Goal: Task Accomplishment & Management: Use online tool/utility

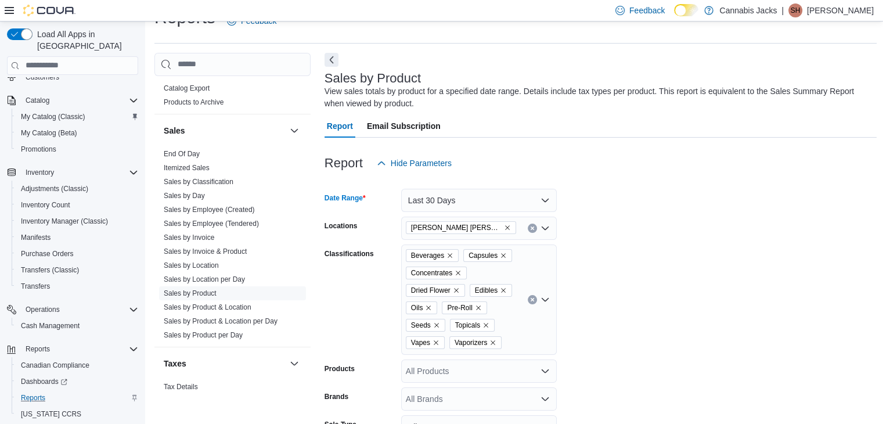
click at [688, 236] on form "Date Range Last 30 Days Locations Val [PERSON_NAME] Classifications Beverages C…" at bounding box center [600, 351] width 553 height 352
click at [493, 344] on icon "Remove Vaporizers from selection in this group" at bounding box center [492, 342] width 7 height 7
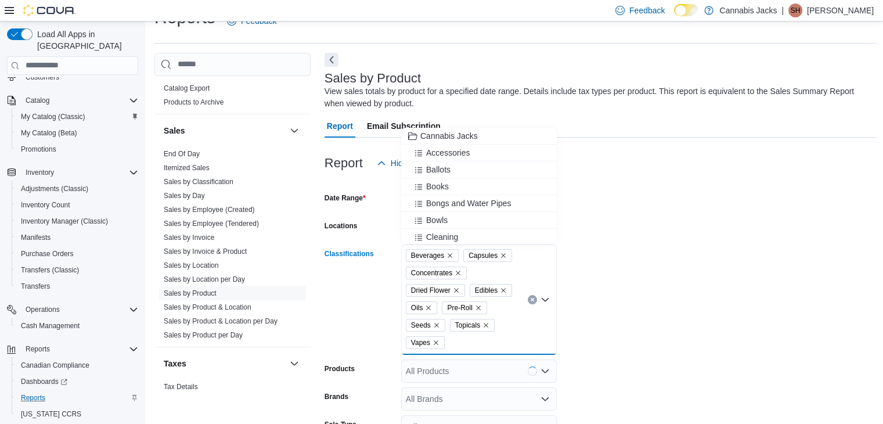
click at [501, 257] on icon "Remove Capsules from selection in this group" at bounding box center [503, 255] width 7 height 7
click at [449, 255] on icon "Remove Beverages from selection in this group" at bounding box center [450, 255] width 5 height 5
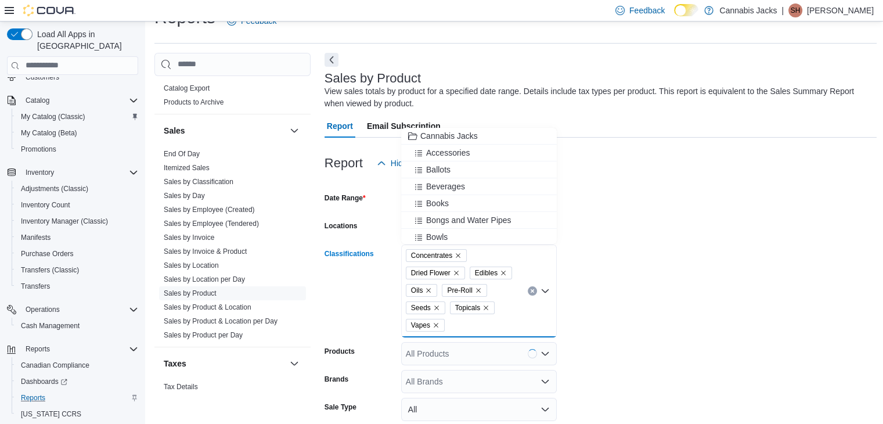
click at [460, 256] on icon "Remove Concentrates from selection in this group" at bounding box center [458, 255] width 5 height 5
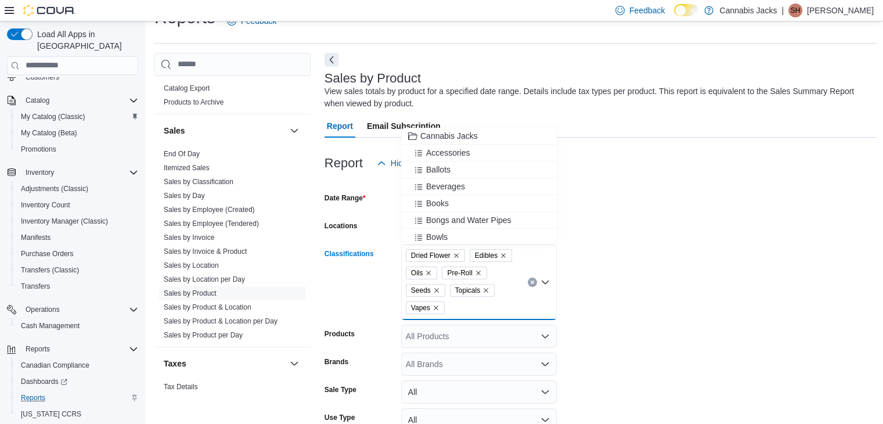
click at [502, 255] on icon "Remove Edibles from selection in this group" at bounding box center [503, 255] width 7 height 7
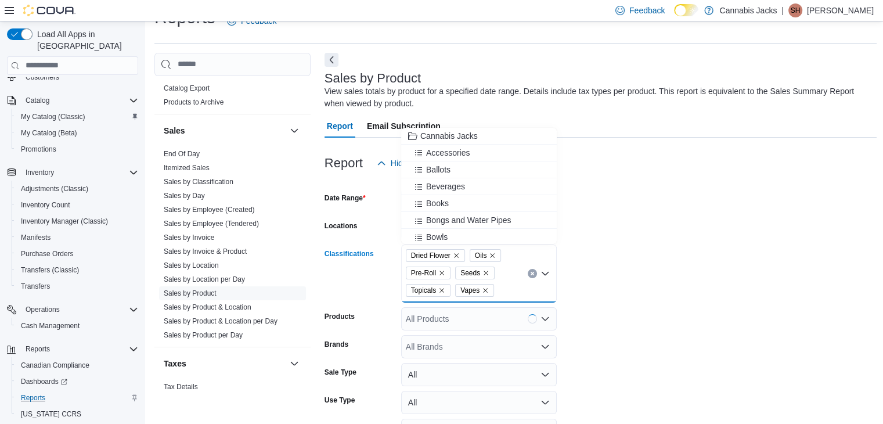
click at [493, 254] on icon "Remove Oils from selection in this group" at bounding box center [492, 255] width 5 height 5
click at [507, 255] on icon "Remove Pre-Roll from selection in this group" at bounding box center [505, 255] width 7 height 7
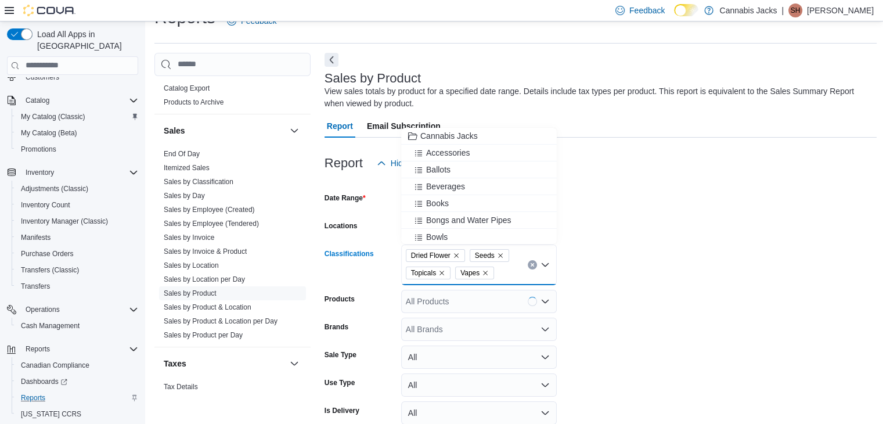
click at [501, 254] on icon "Remove Seeds from selection in this group" at bounding box center [500, 255] width 7 height 7
click at [508, 254] on icon "Remove Topicals from selection in this group" at bounding box center [505, 255] width 7 height 7
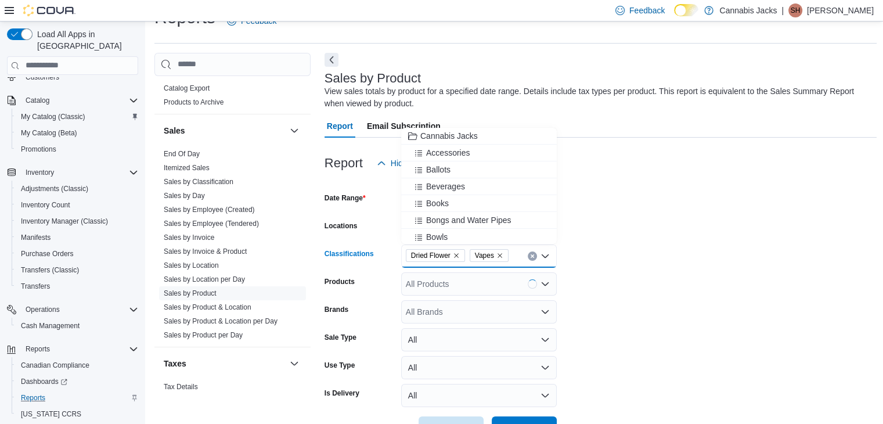
click at [497, 254] on icon "Remove Vapes from selection in this group" at bounding box center [499, 255] width 7 height 7
click at [662, 236] on form "Date Range Last 30 Days Locations Val [PERSON_NAME] Classifications Dried Flowe…" at bounding box center [600, 307] width 553 height 265
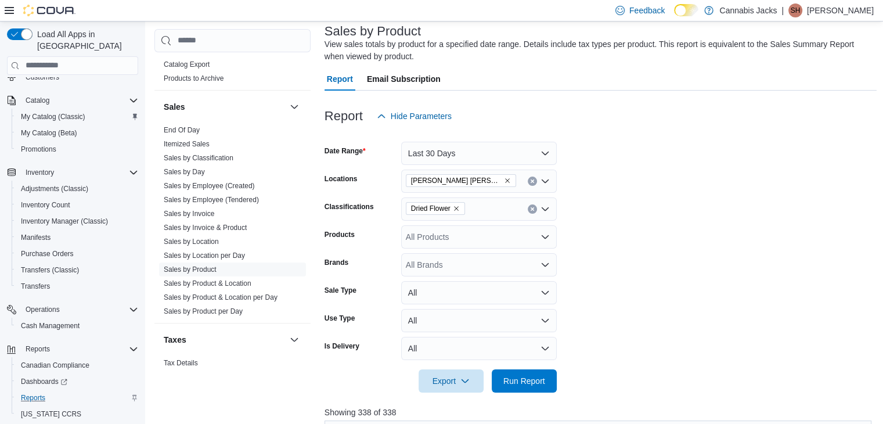
scroll to position [141, 0]
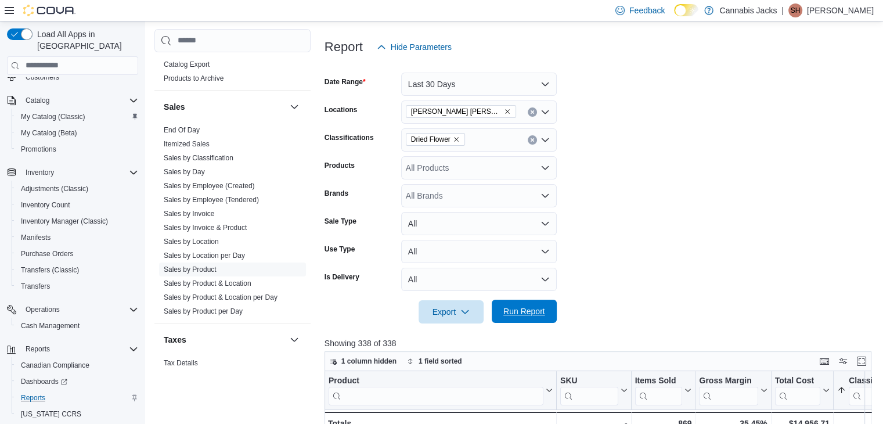
click at [522, 312] on span "Run Report" at bounding box center [524, 311] width 42 height 12
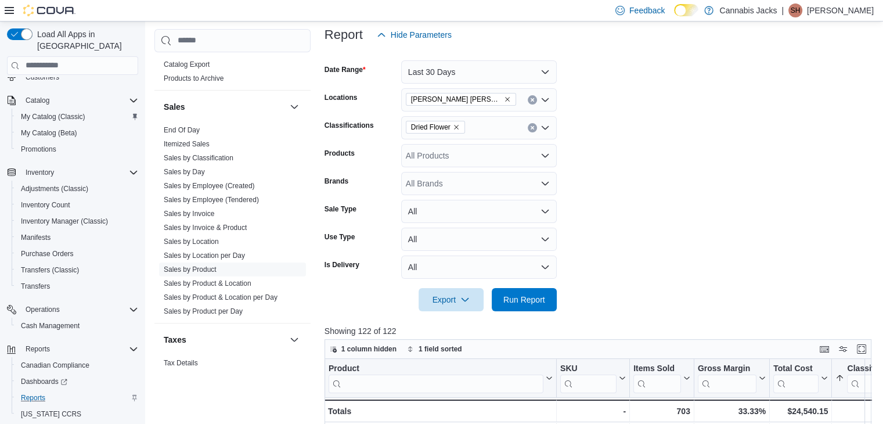
scroll to position [141, 0]
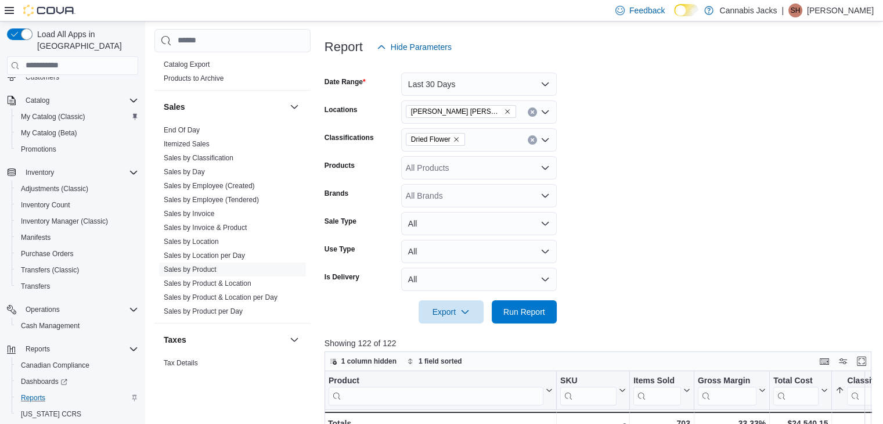
click at [460, 139] on span "Dried Flower" at bounding box center [435, 139] width 59 height 13
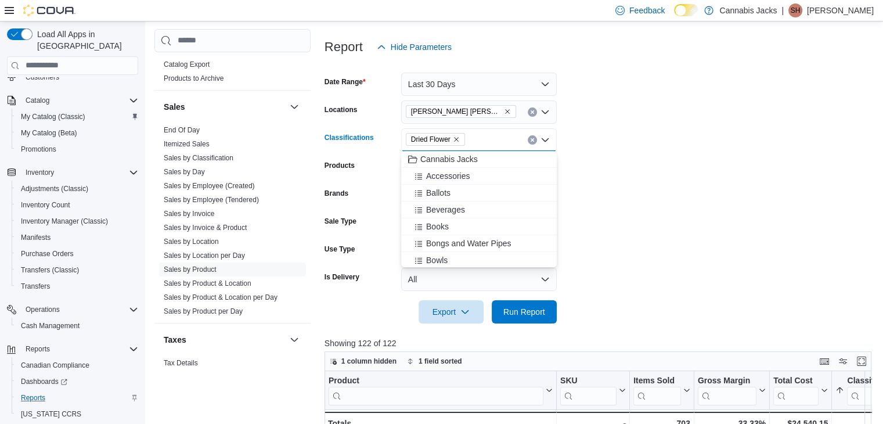
click at [456, 139] on icon "Remove Dried Flower from selection in this group" at bounding box center [456, 139] width 5 height 5
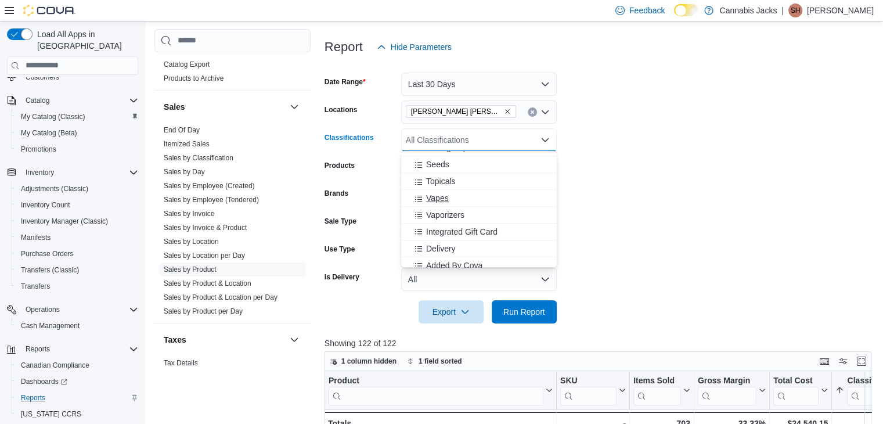
click at [448, 198] on span "Vapes" at bounding box center [437, 198] width 23 height 12
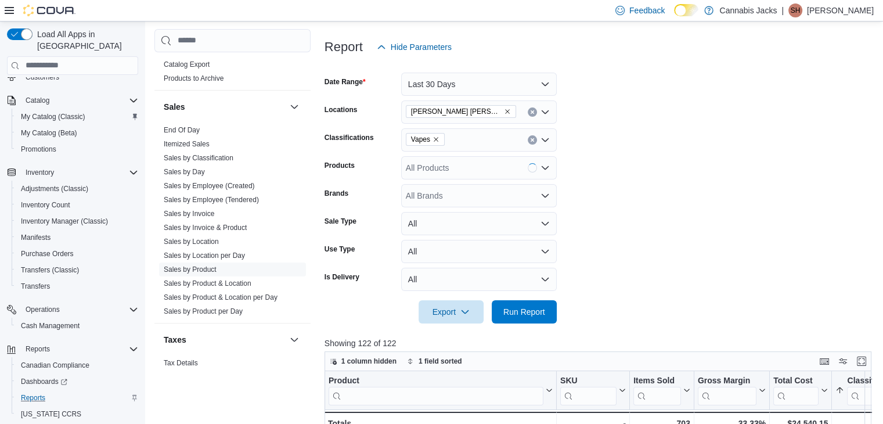
click at [629, 184] on form "Date Range Last 30 Days Locations Val [PERSON_NAME] Classifications Vapes Produ…" at bounding box center [600, 191] width 553 height 265
click at [533, 315] on span "Run Report" at bounding box center [524, 311] width 42 height 12
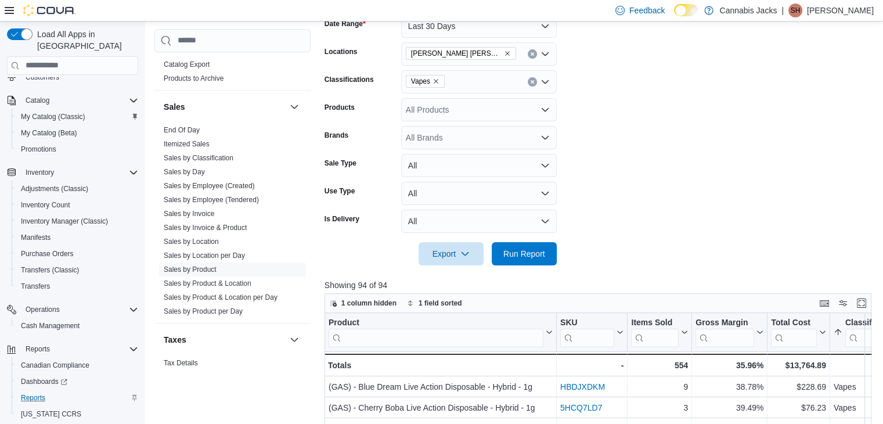
click at [504, 50] on icon "Remove Val Caron from selection in this group" at bounding box center [507, 53] width 7 height 7
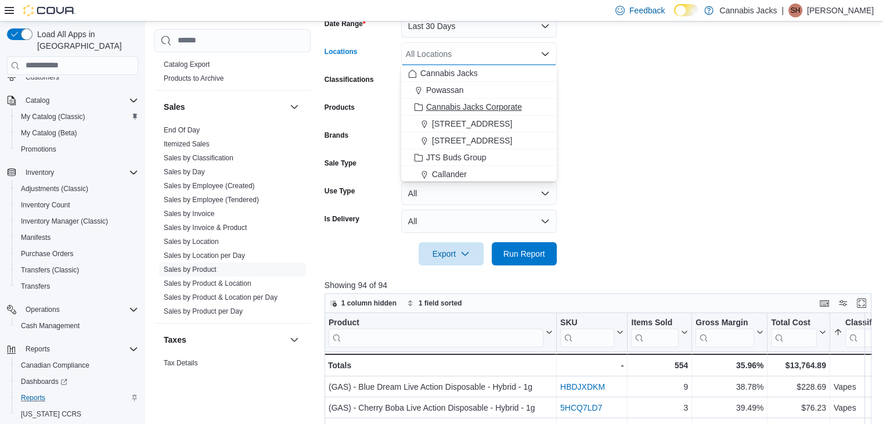
scroll to position [52, 0]
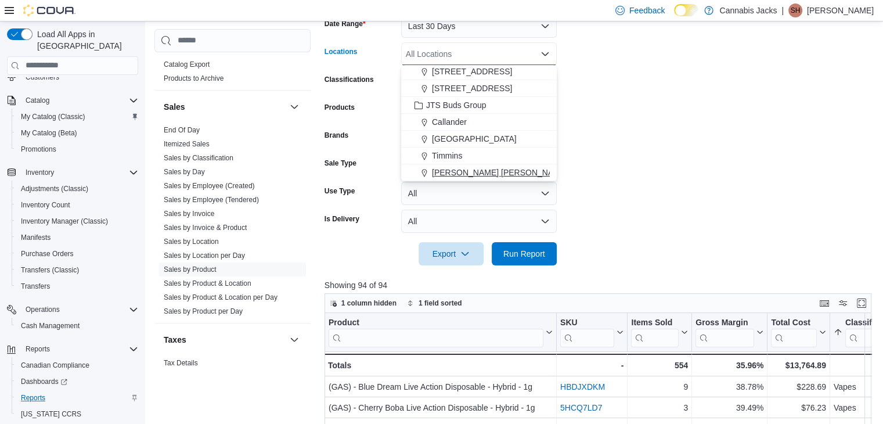
click at [456, 176] on span "[PERSON_NAME] [PERSON_NAME]" at bounding box center [500, 173] width 136 height 12
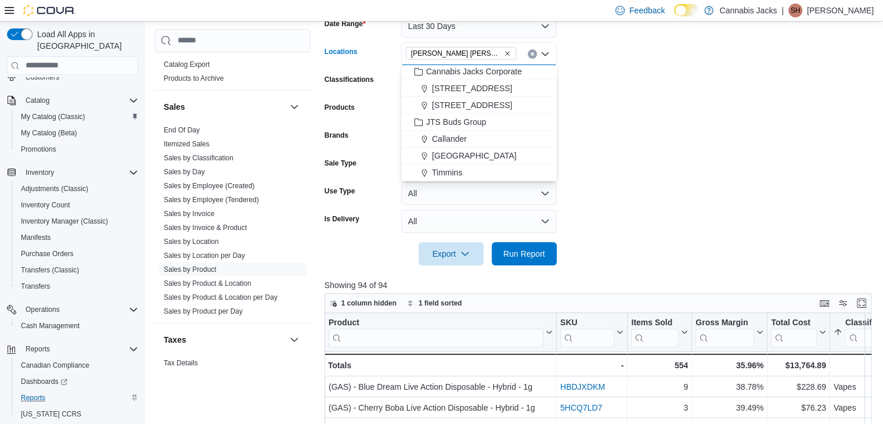
scroll to position [35, 0]
click at [667, 139] on form "Date Range Last 30 Days Locations [GEOGRAPHIC_DATA][PERSON_NAME] Combo box. Sel…" at bounding box center [600, 133] width 553 height 265
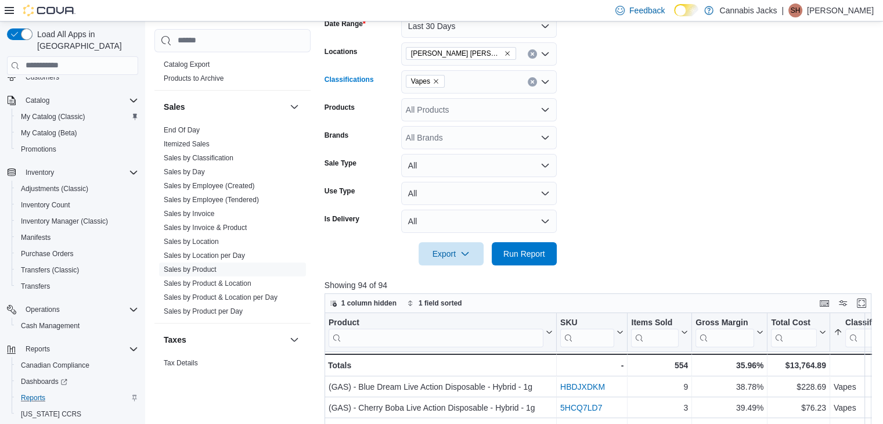
click at [434, 82] on icon "Remove Vapes from selection in this group" at bounding box center [435, 81] width 7 height 7
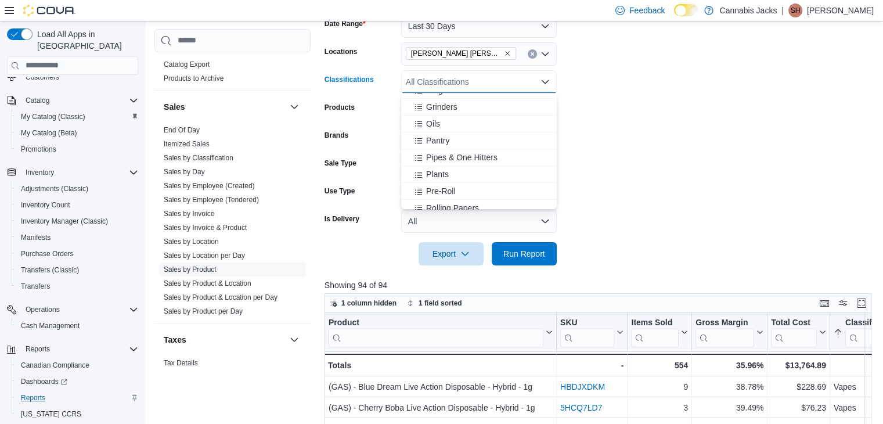
scroll to position [232, 0]
click at [443, 192] on span "Pre-Roll" at bounding box center [441, 189] width 30 height 12
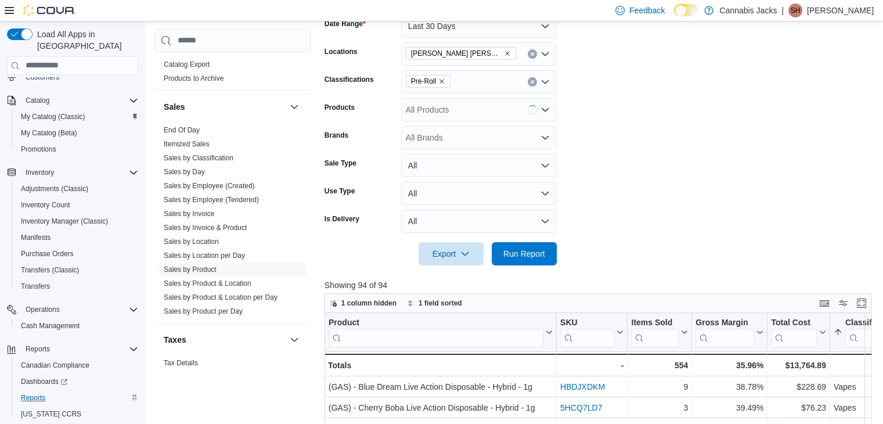
click at [658, 163] on form "Date Range Last 30 Days Locations Val [PERSON_NAME] Classifications Pre-Roll Pr…" at bounding box center [600, 133] width 553 height 265
click at [525, 249] on span "Run Report" at bounding box center [524, 253] width 42 height 12
click at [441, 81] on icon "Remove Pre-Roll from selection in this group" at bounding box center [441, 81] width 5 height 5
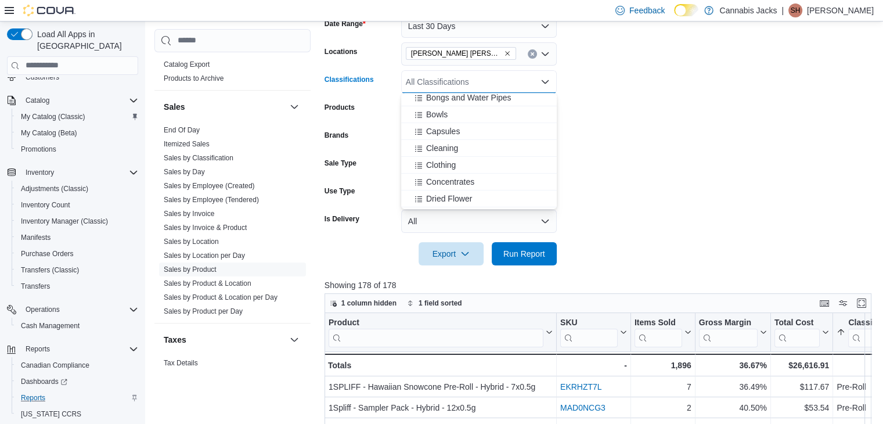
scroll to position [116, 0]
click at [443, 182] on span "Edibles" at bounding box center [439, 187] width 27 height 12
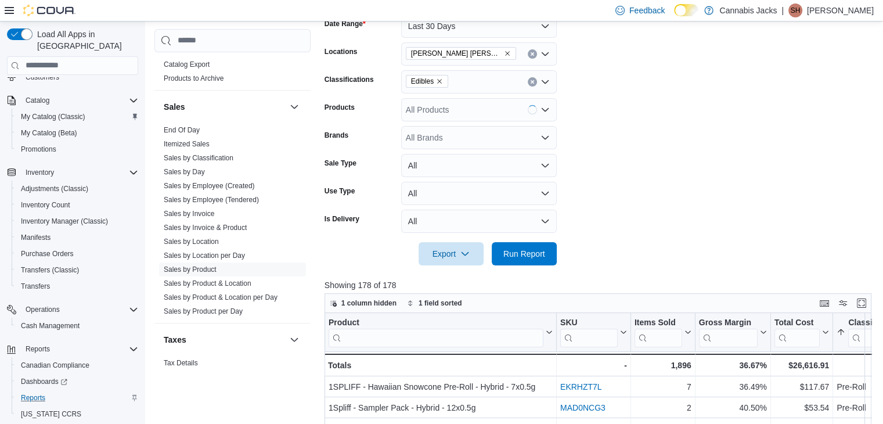
click at [590, 160] on form "Date Range Last 30 Days Locations Val [PERSON_NAME] Classifications Edibles Pro…" at bounding box center [600, 133] width 553 height 265
click at [532, 255] on span "Run Report" at bounding box center [524, 253] width 42 height 12
click at [439, 81] on icon "Remove Edibles from selection in this group" at bounding box center [439, 81] width 5 height 5
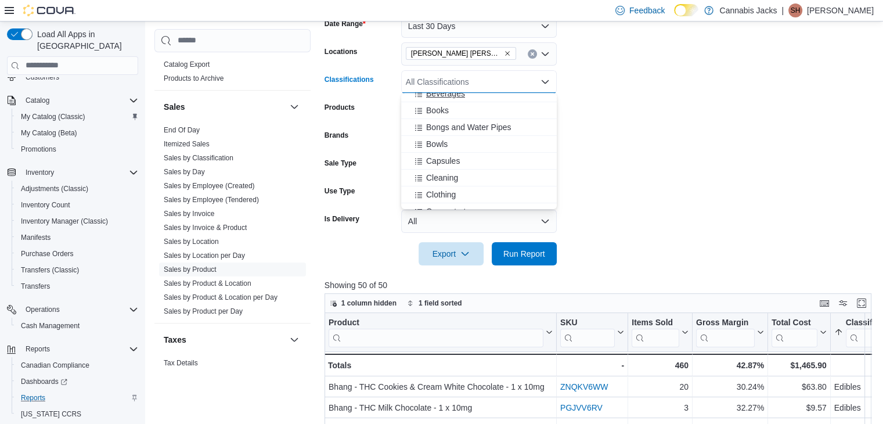
scroll to position [116, 0]
click at [461, 154] on span "Concentrates" at bounding box center [450, 153] width 48 height 12
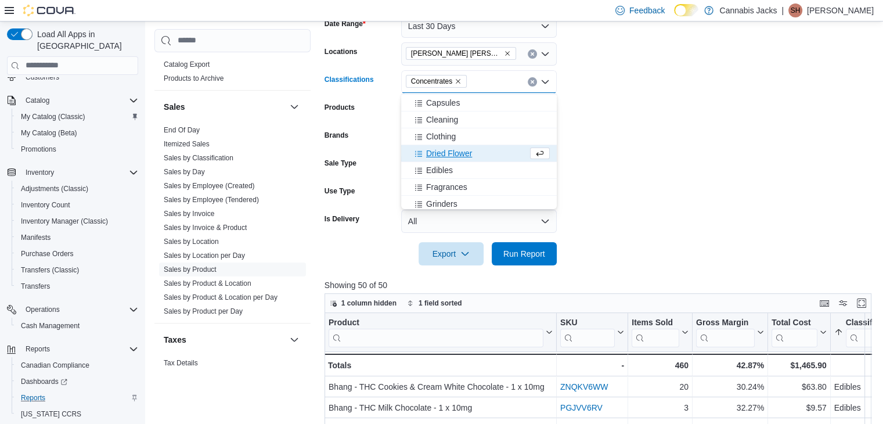
click at [653, 142] on form "Date Range Last 30 Days Locations Val [PERSON_NAME] Classifications Concentrate…" at bounding box center [600, 133] width 553 height 265
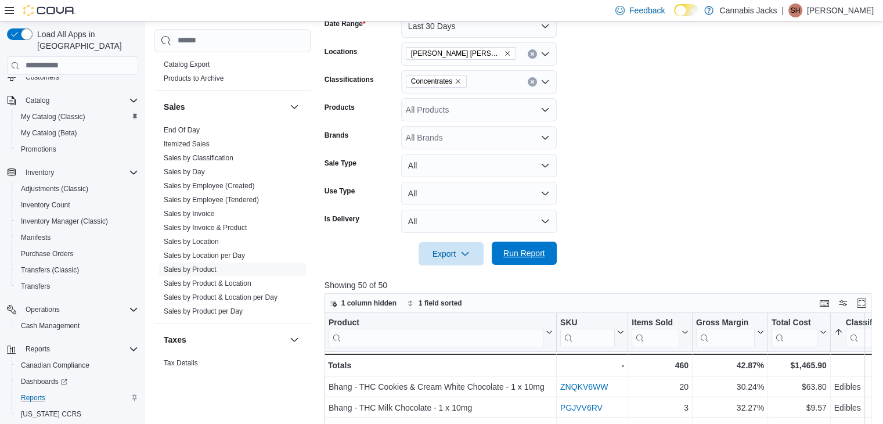
click at [528, 251] on span "Run Report" at bounding box center [524, 253] width 42 height 12
click at [455, 81] on icon "Remove Concentrates from selection in this group" at bounding box center [457, 81] width 7 height 7
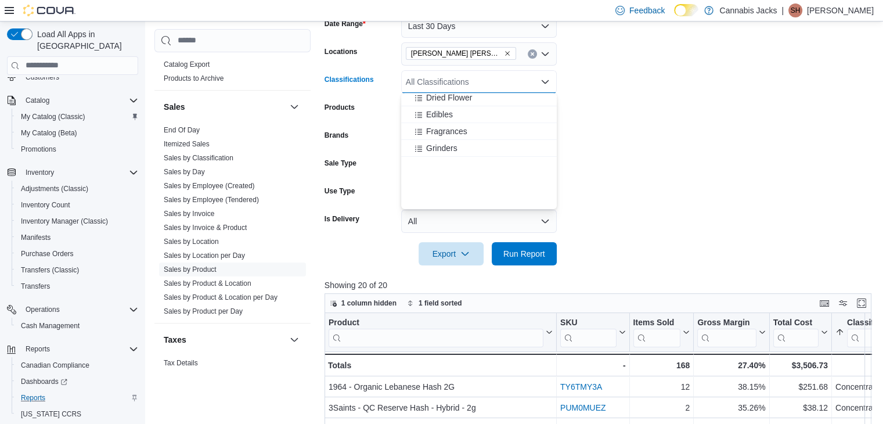
scroll to position [232, 0]
click at [443, 124] on div "Oils" at bounding box center [479, 122] width 142 height 12
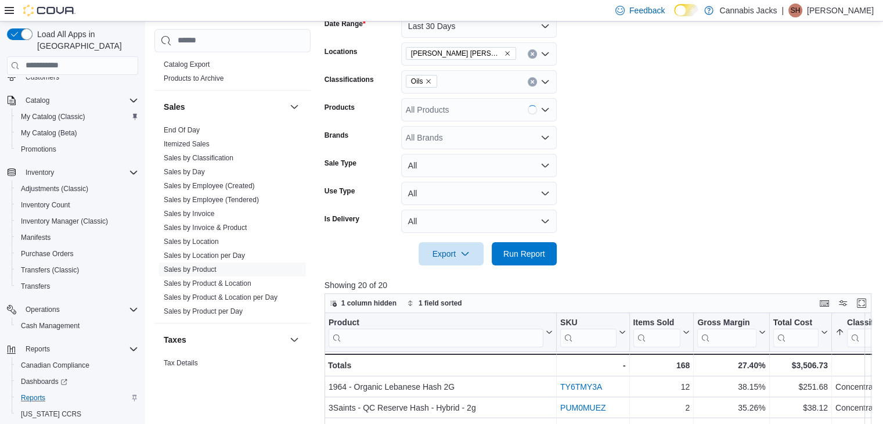
click at [658, 142] on form "Date Range Last 30 Days Locations Val [PERSON_NAME] Classifications Oils Produc…" at bounding box center [600, 133] width 553 height 265
click at [529, 258] on span "Run Report" at bounding box center [524, 253] width 42 height 12
click at [429, 80] on icon "Remove Oils from selection in this group" at bounding box center [429, 81] width 5 height 5
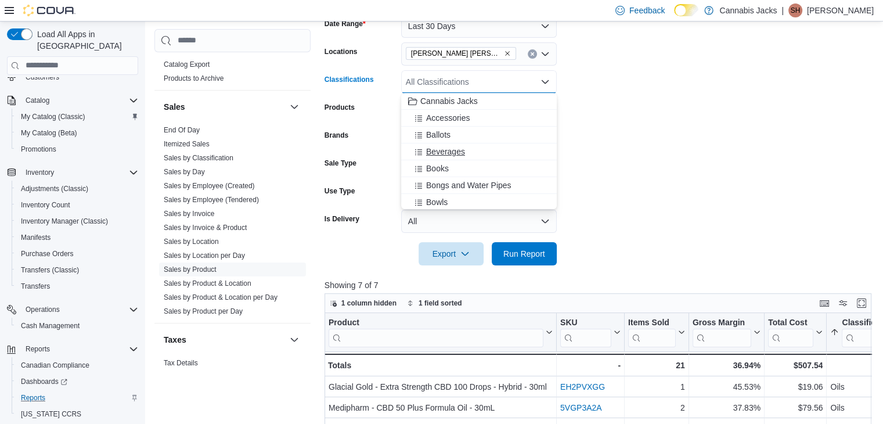
click at [447, 152] on span "Beverages" at bounding box center [445, 152] width 39 height 12
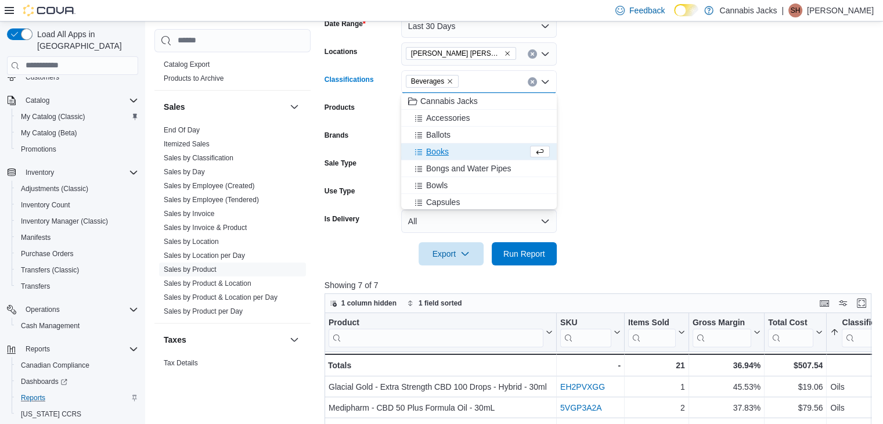
click at [640, 138] on form "Date Range Last 30 Days Locations Val [PERSON_NAME] Classifications Beverages C…" at bounding box center [600, 133] width 553 height 265
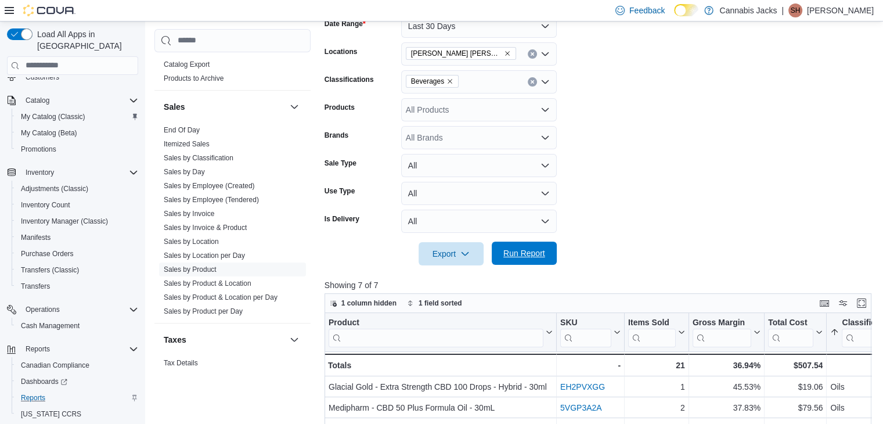
click at [533, 254] on span "Run Report" at bounding box center [524, 253] width 42 height 12
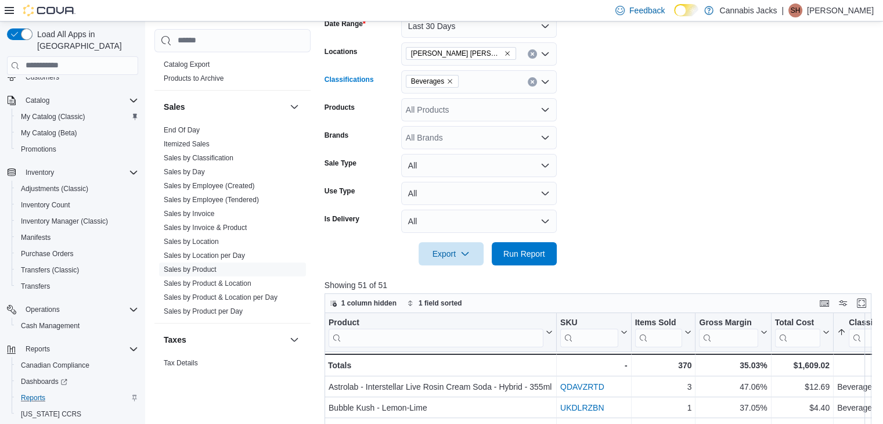
click at [448, 80] on icon "Remove Beverages from selection in this group" at bounding box center [449, 81] width 7 height 7
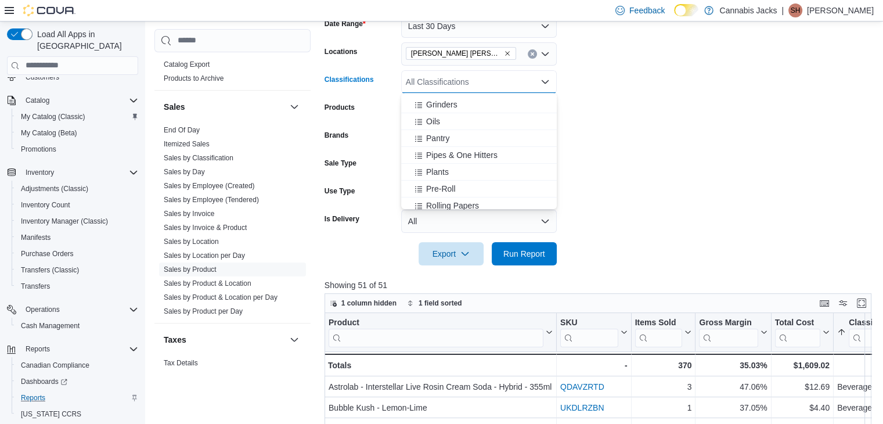
scroll to position [355, 0]
click at [450, 121] on span "Topicals" at bounding box center [441, 116] width 30 height 12
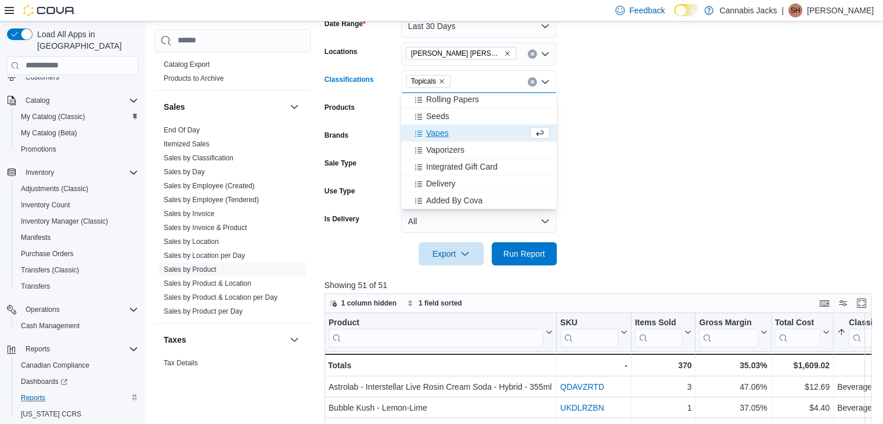
scroll to position [338, 0]
click at [638, 152] on form "Date Range Last 30 Days Locations Val [PERSON_NAME] Classifications Topicals Co…" at bounding box center [600, 133] width 553 height 265
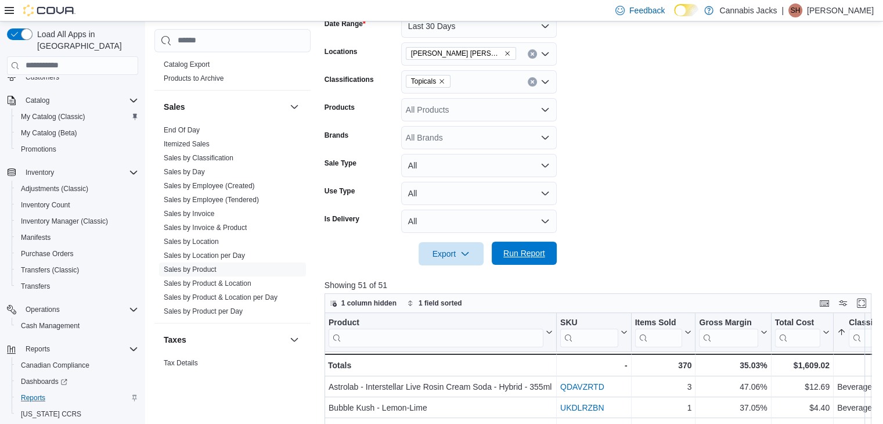
click at [522, 259] on span "Run Report" at bounding box center [524, 252] width 51 height 23
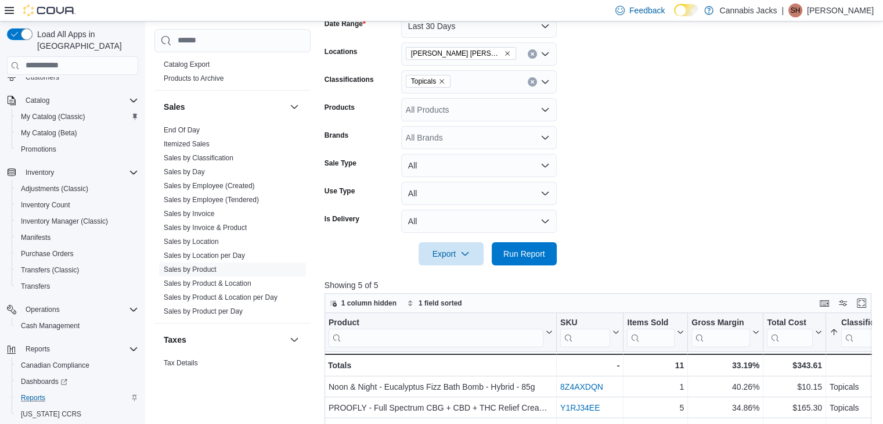
click at [443, 81] on icon "Remove Topicals from selection in this group" at bounding box center [441, 81] width 7 height 7
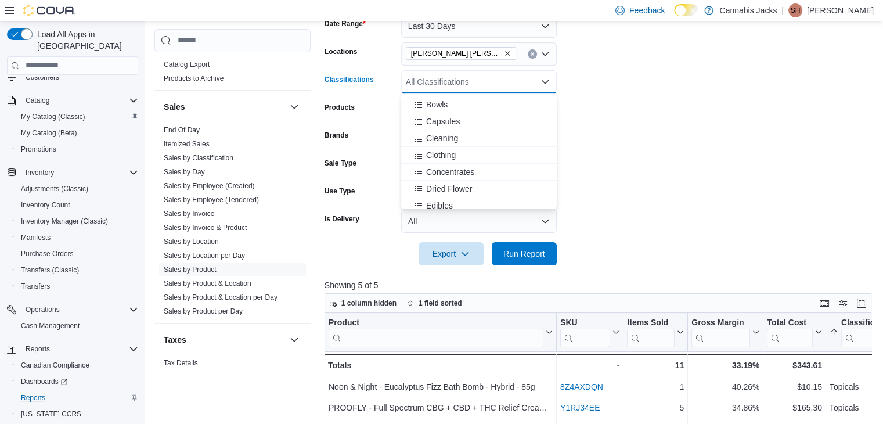
scroll to position [116, 0]
click at [448, 100] on span "Capsules" at bounding box center [443, 103] width 34 height 12
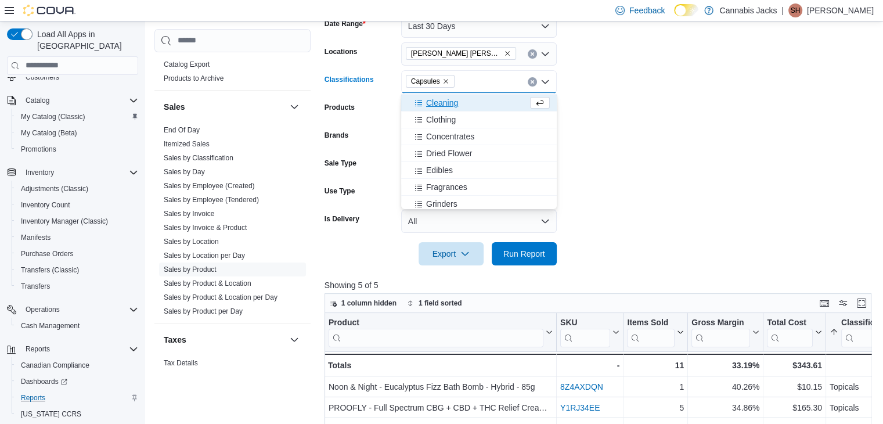
click at [637, 126] on form "Date Range Last 30 Days Locations Val [PERSON_NAME] Classifications Capsules Co…" at bounding box center [600, 133] width 553 height 265
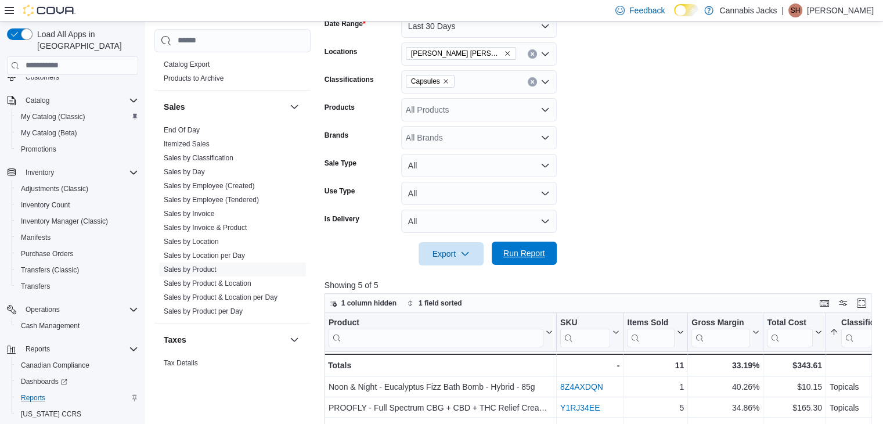
click at [514, 250] on span "Run Report" at bounding box center [524, 253] width 42 height 12
click at [445, 82] on icon "Remove Capsules from selection in this group" at bounding box center [445, 81] width 7 height 7
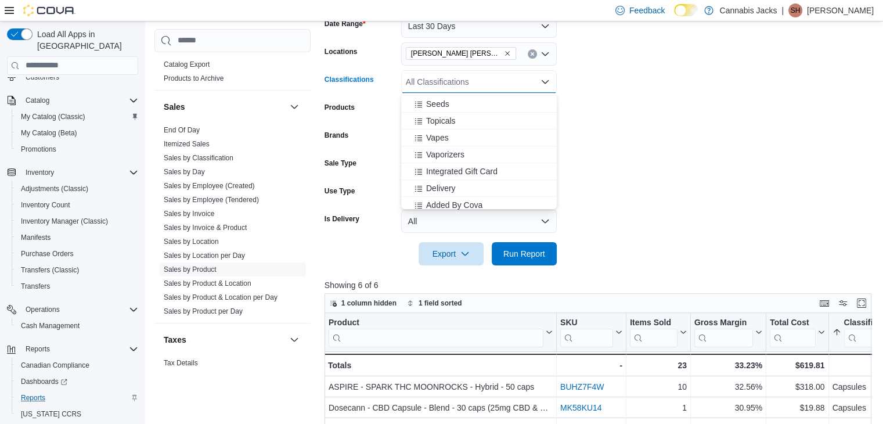
scroll to position [355, 0]
click at [443, 149] on span "Vaporizers" at bounding box center [445, 150] width 38 height 12
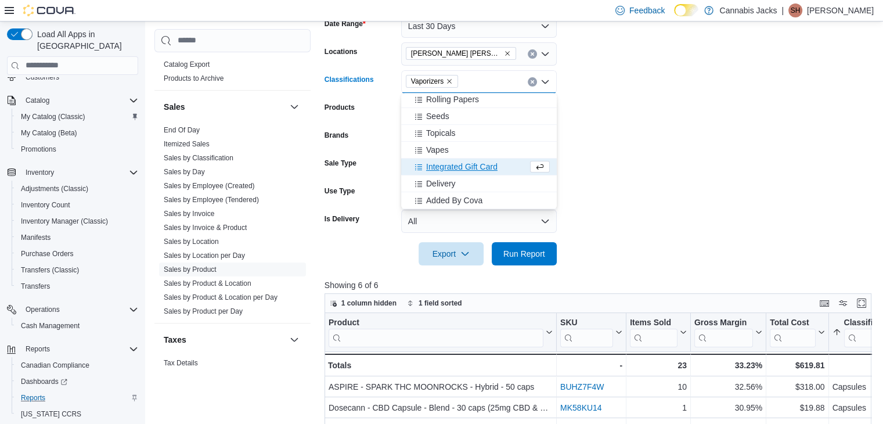
scroll to position [338, 0]
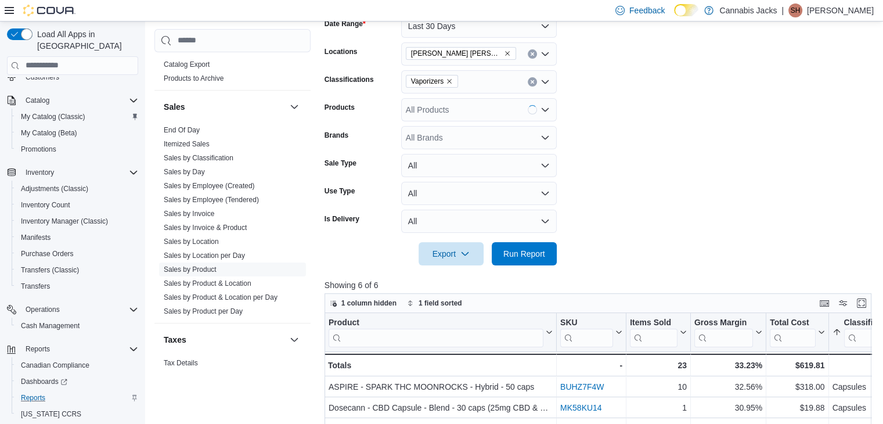
click at [657, 140] on form "Date Range Last 30 Days Locations Val [PERSON_NAME] Classifications Vaporizers …" at bounding box center [600, 133] width 553 height 265
click at [535, 254] on span "Run Report" at bounding box center [524, 253] width 42 height 12
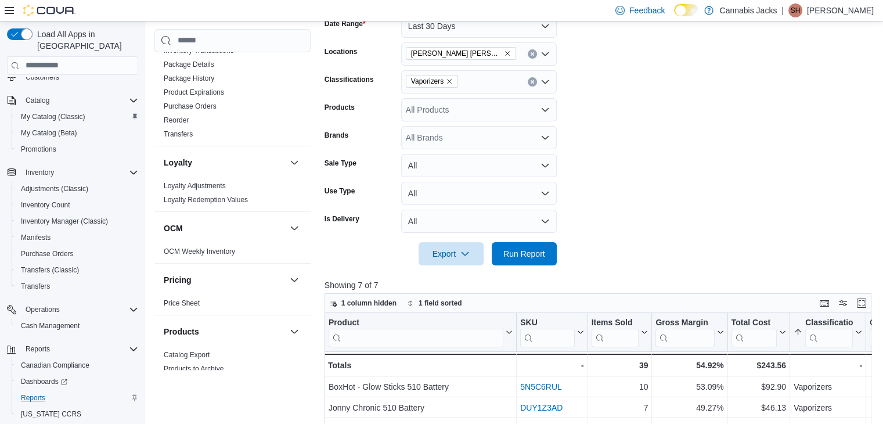
scroll to position [290, 0]
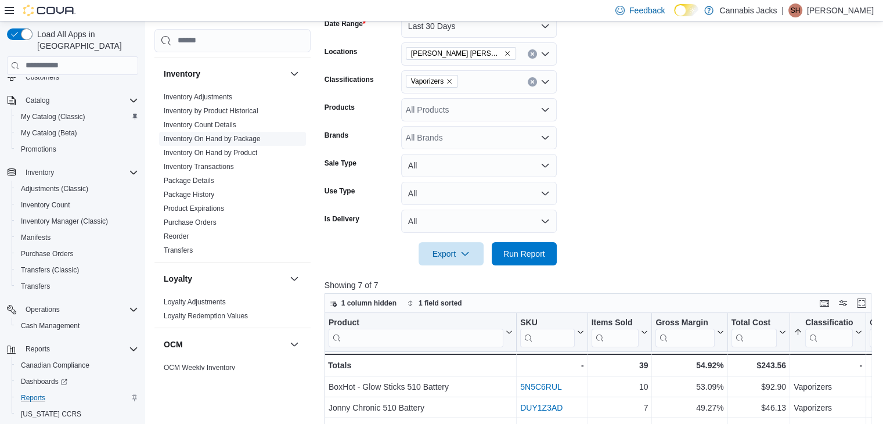
click at [253, 139] on link "Inventory On Hand by Package" at bounding box center [212, 139] width 97 height 8
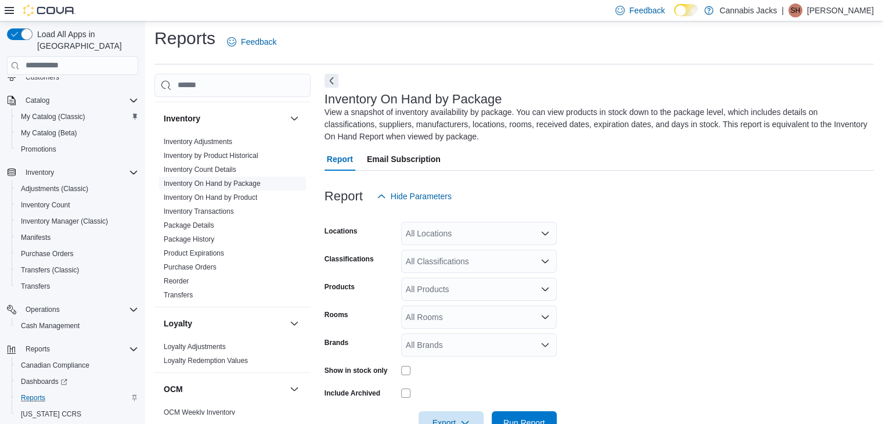
scroll to position [37, 0]
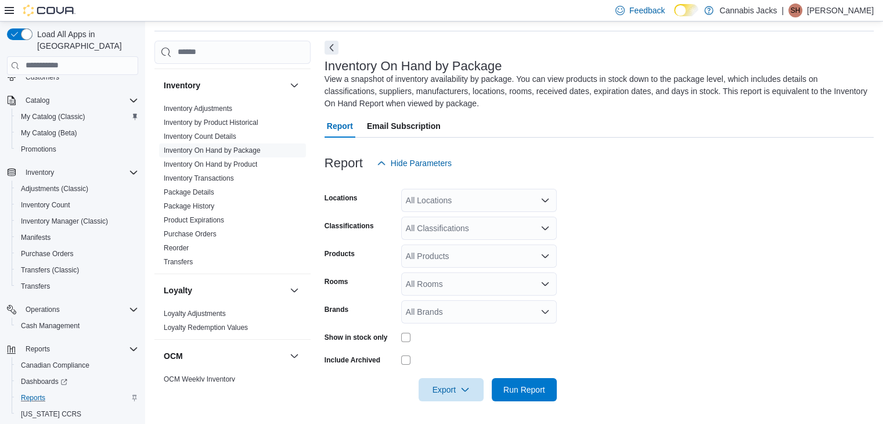
click at [443, 200] on div "All Locations" at bounding box center [479, 200] width 156 height 23
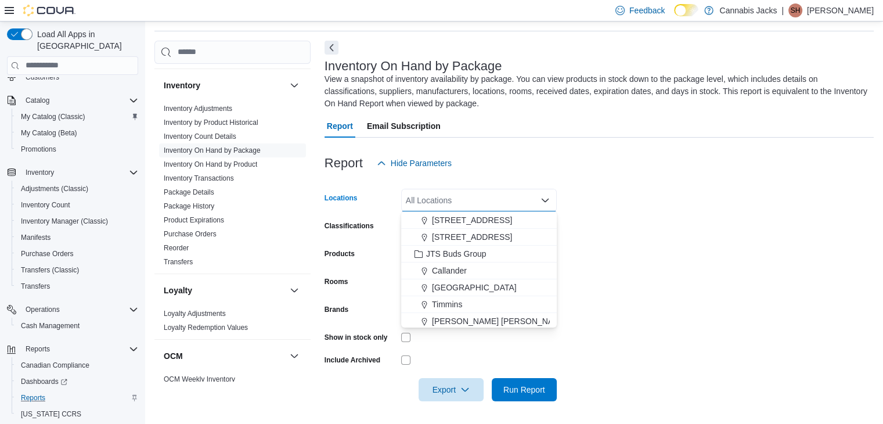
scroll to position [52, 0]
drag, startPoint x: 452, startPoint y: 317, endPoint x: 459, endPoint y: 310, distance: 10.7
click at [452, 316] on span "[PERSON_NAME] [PERSON_NAME]" at bounding box center [500, 319] width 136 height 12
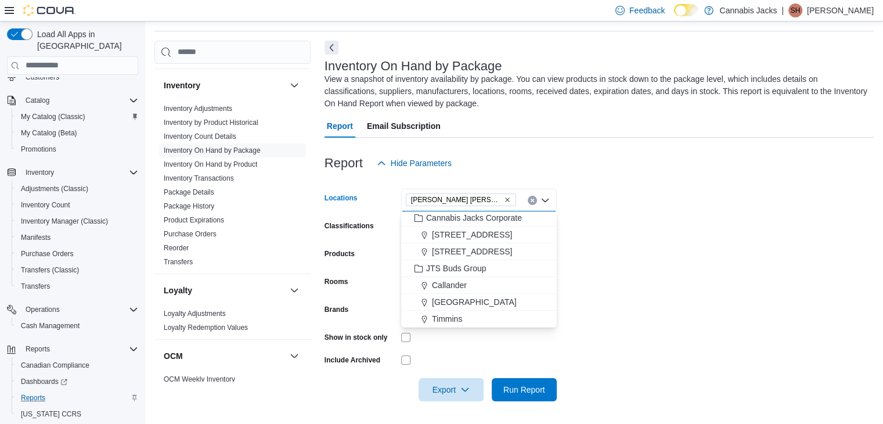
scroll to position [35, 0]
click at [623, 246] on form "Locations [GEOGRAPHIC_DATA][PERSON_NAME] Combo box. Selected. [GEOGRAPHIC_DATA]…" at bounding box center [598, 288] width 549 height 226
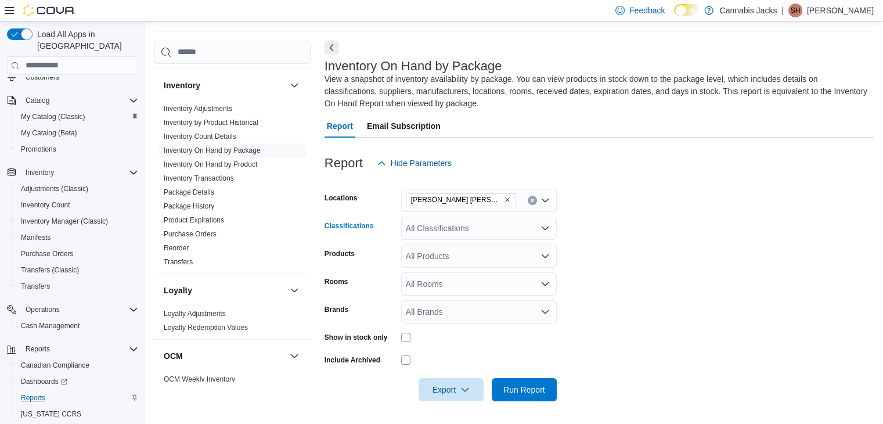
click at [467, 226] on div "All Classifications" at bounding box center [479, 227] width 156 height 23
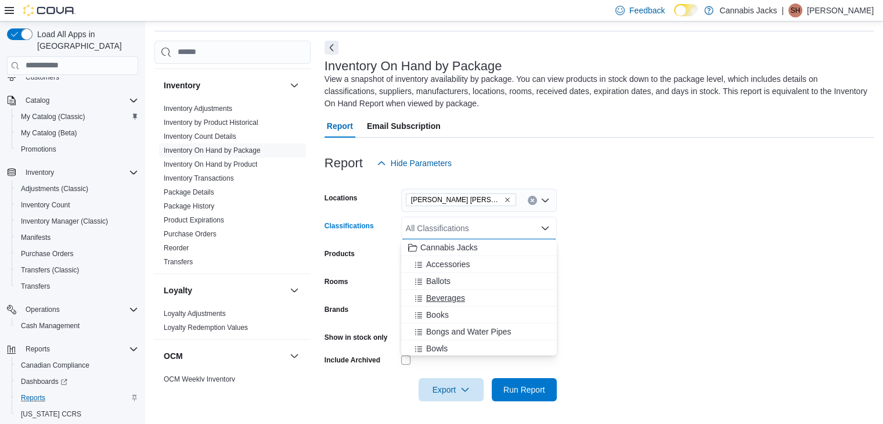
click at [461, 298] on span "Beverages" at bounding box center [445, 298] width 39 height 12
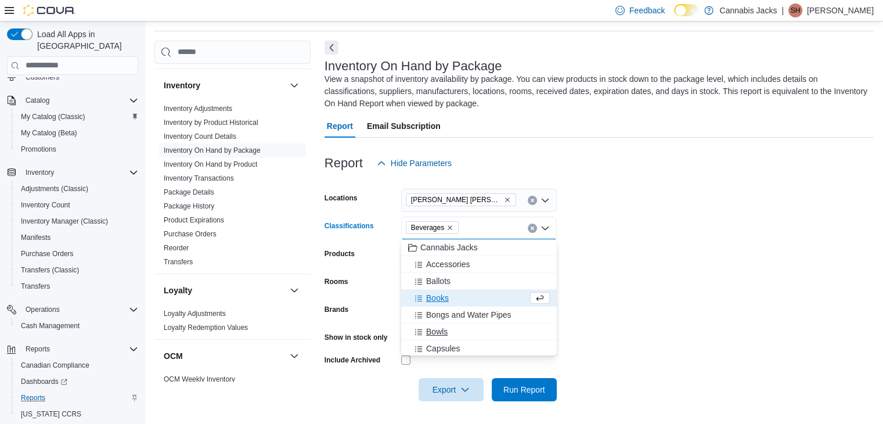
scroll to position [58, 0]
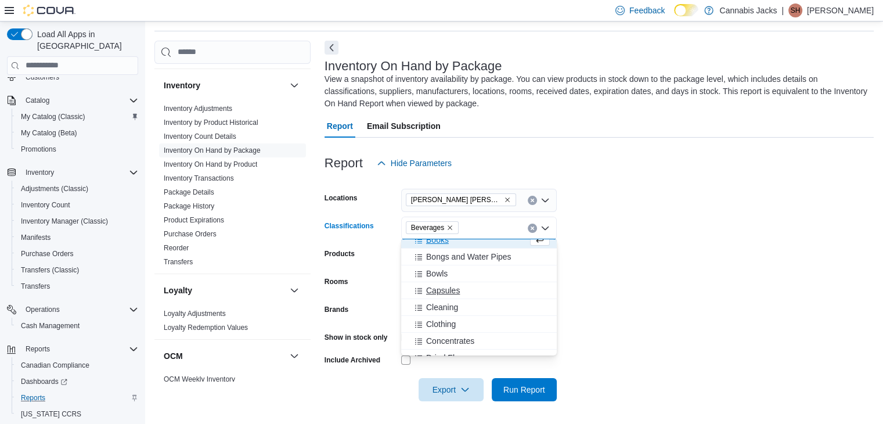
click at [455, 291] on span "Capsules" at bounding box center [443, 290] width 34 height 12
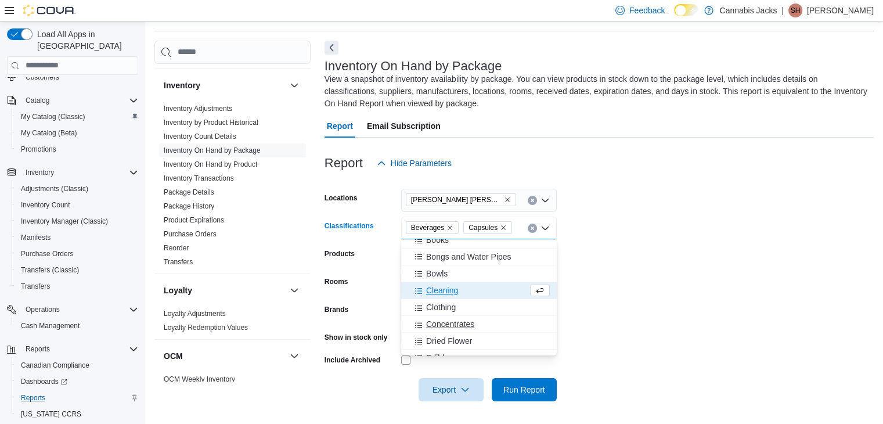
click at [459, 326] on span "Concentrates" at bounding box center [450, 324] width 48 height 12
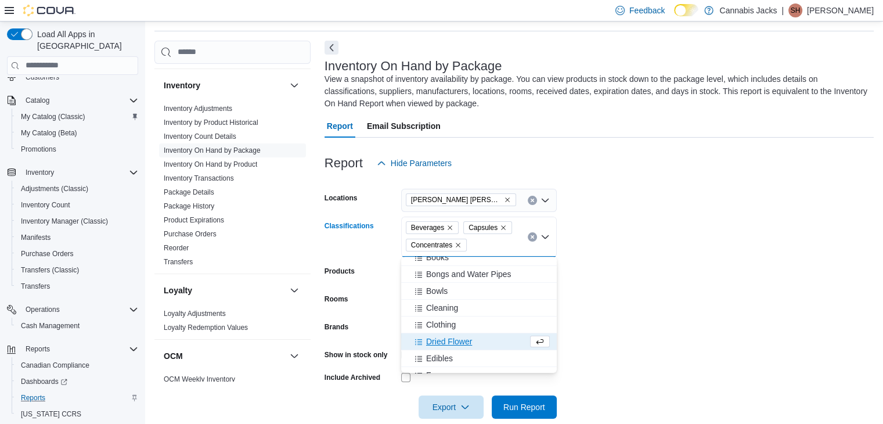
click at [460, 343] on span "Dried Flower" at bounding box center [449, 341] width 46 height 12
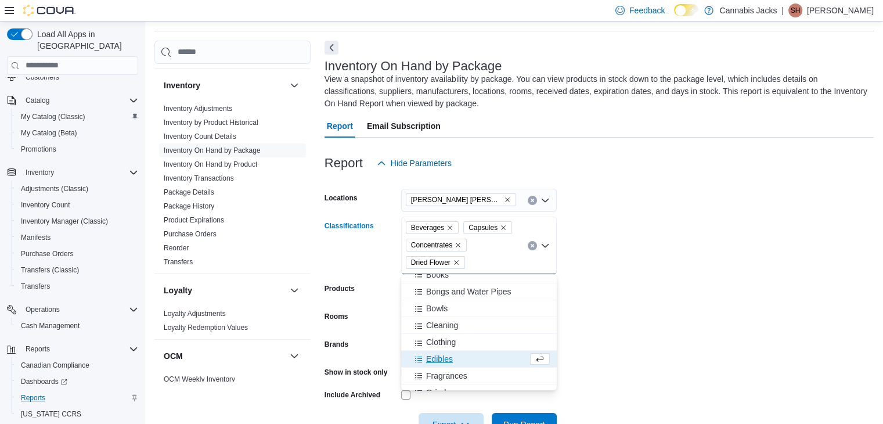
click at [448, 359] on span "Edibles" at bounding box center [439, 359] width 27 height 12
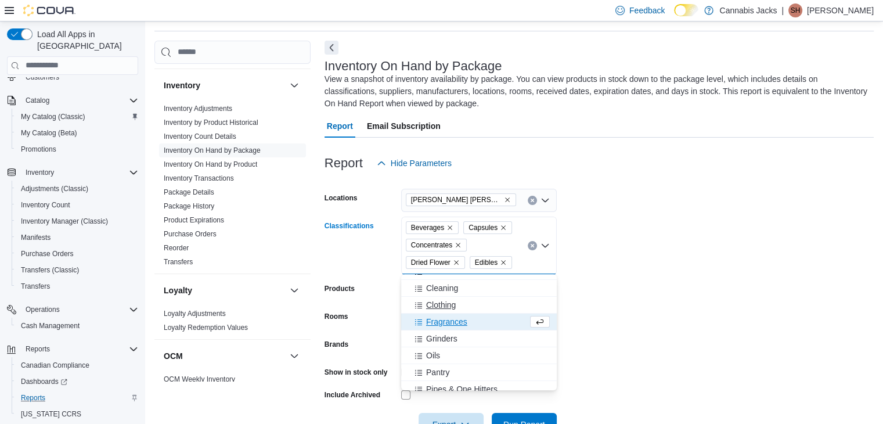
scroll to position [116, 0]
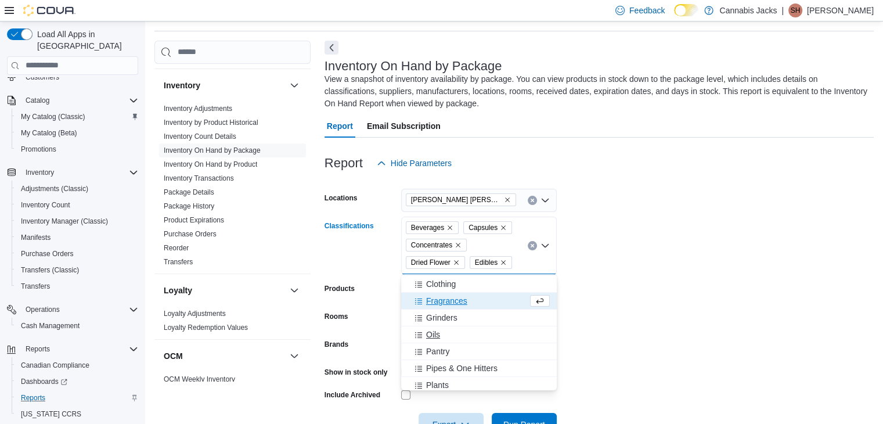
click at [449, 333] on div "Oils" at bounding box center [479, 335] width 142 height 12
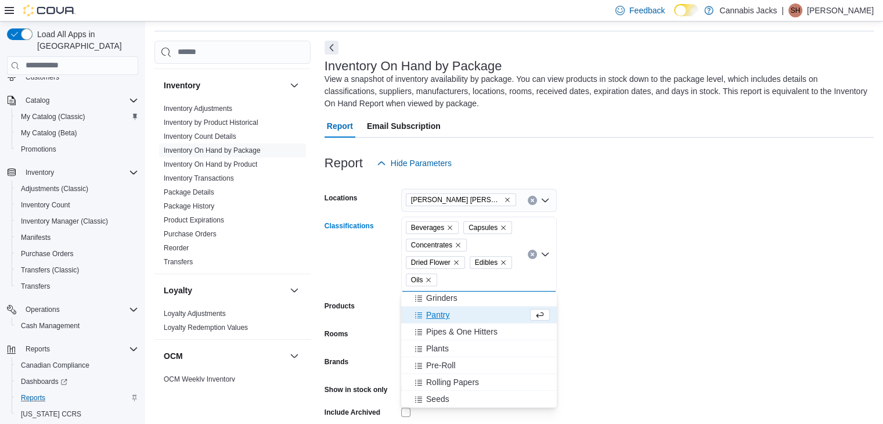
scroll to position [174, 0]
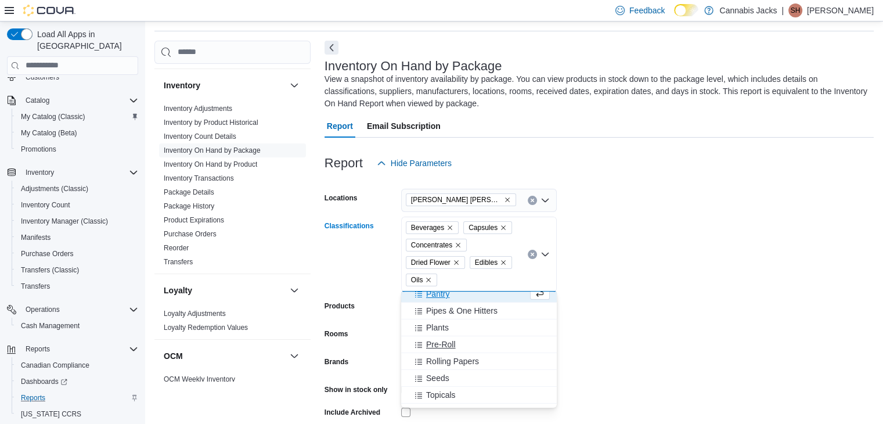
click at [463, 345] on div "Pre-Roll" at bounding box center [479, 344] width 142 height 12
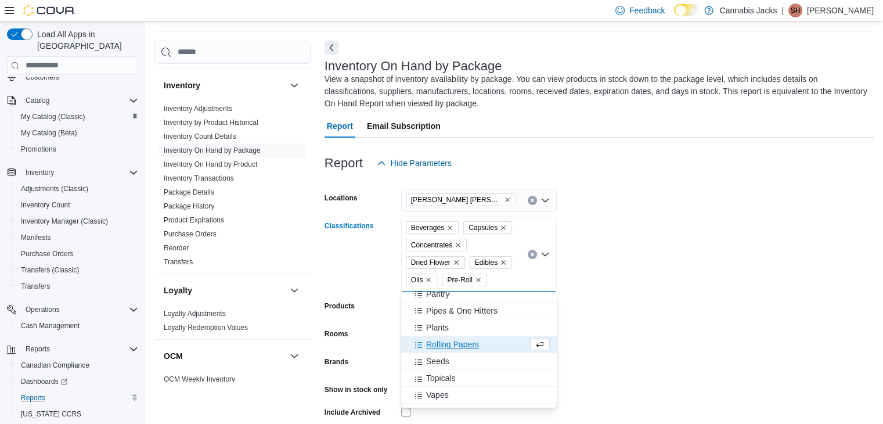
scroll to position [232, 0]
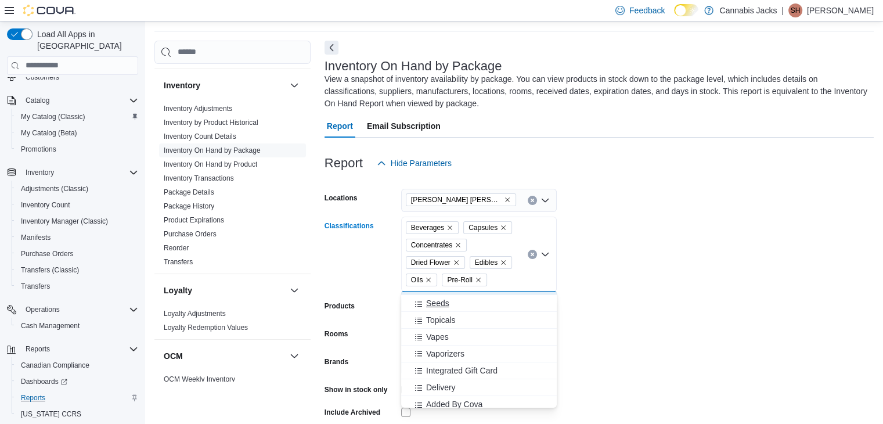
click at [454, 302] on div "Seeds" at bounding box center [479, 303] width 142 height 12
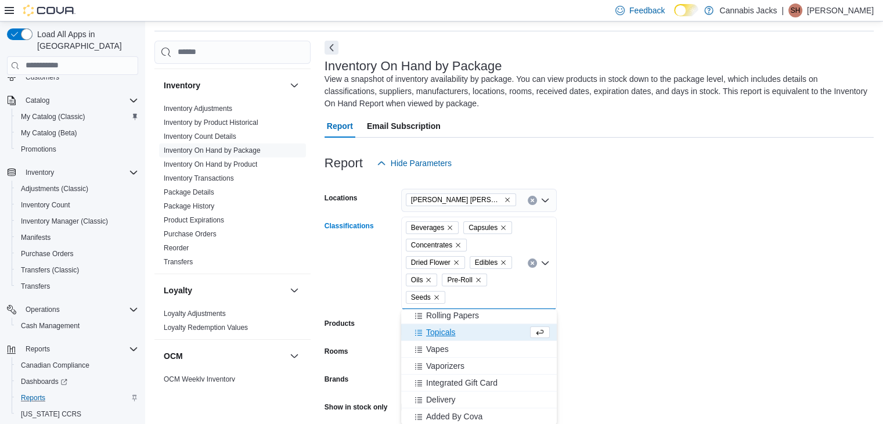
click at [460, 330] on div "Topicals" at bounding box center [468, 332] width 120 height 12
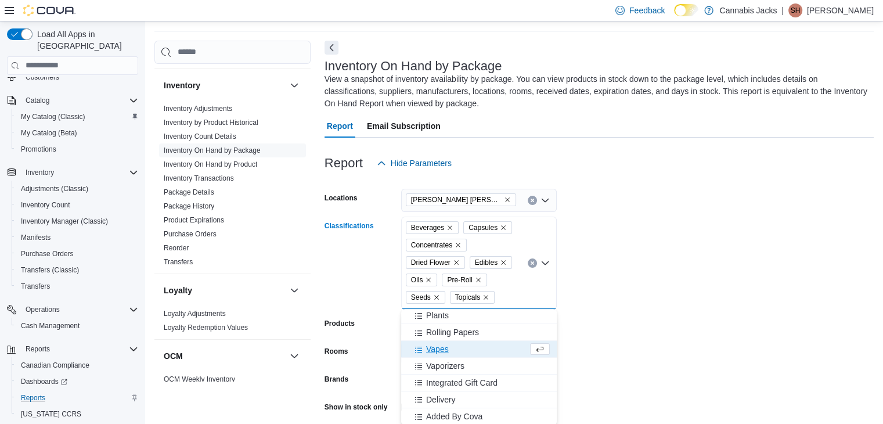
click at [461, 349] on div "Vapes" at bounding box center [468, 349] width 120 height 12
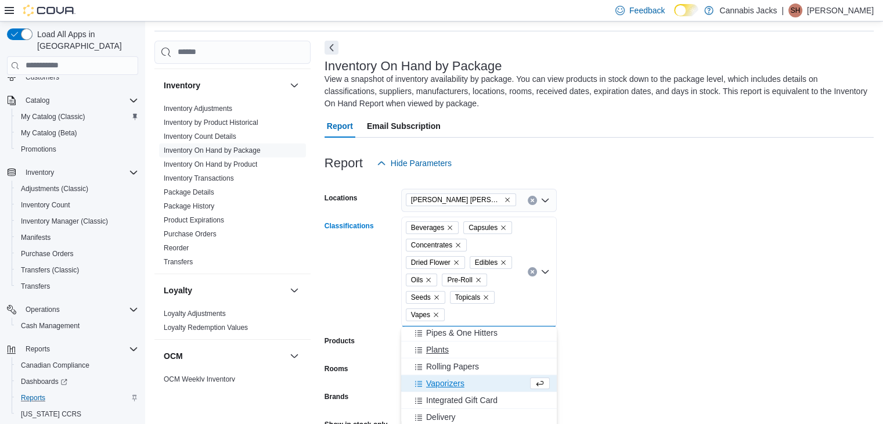
scroll to position [187, 0]
click at [465, 385] on div "Vaporizers" at bounding box center [468, 383] width 120 height 12
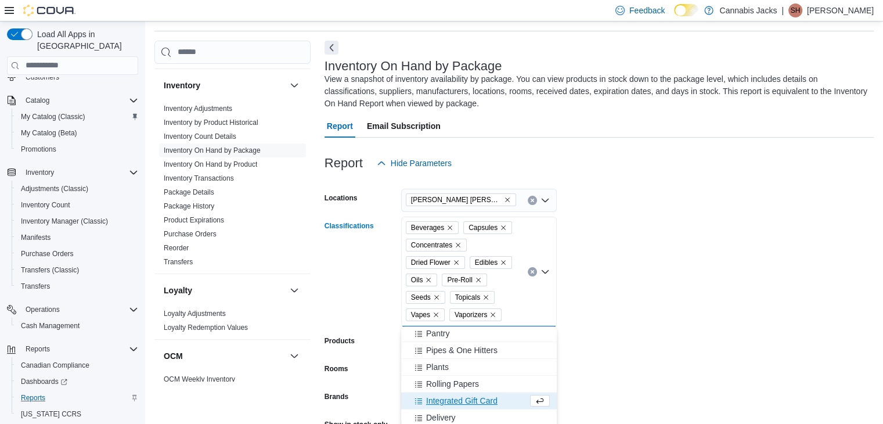
click at [630, 295] on form "Locations Val [PERSON_NAME] Classifications Beverages Capsules Concentrates Dri…" at bounding box center [598, 331] width 549 height 313
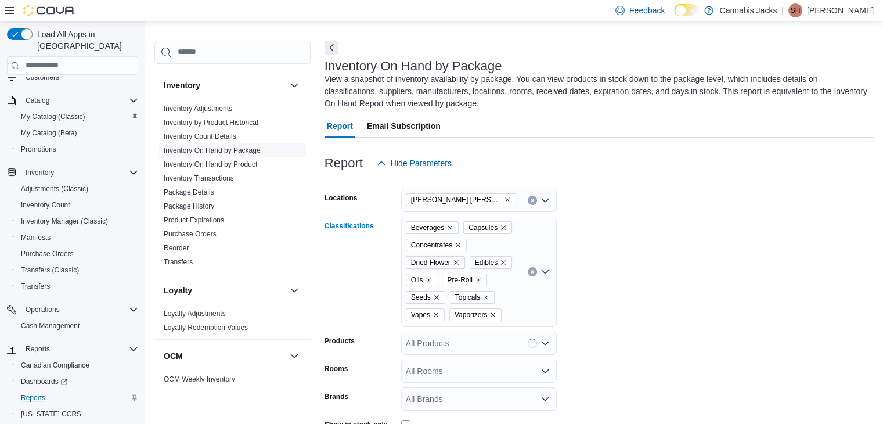
click at [545, 270] on icon "Open list of options" at bounding box center [544, 271] width 9 height 9
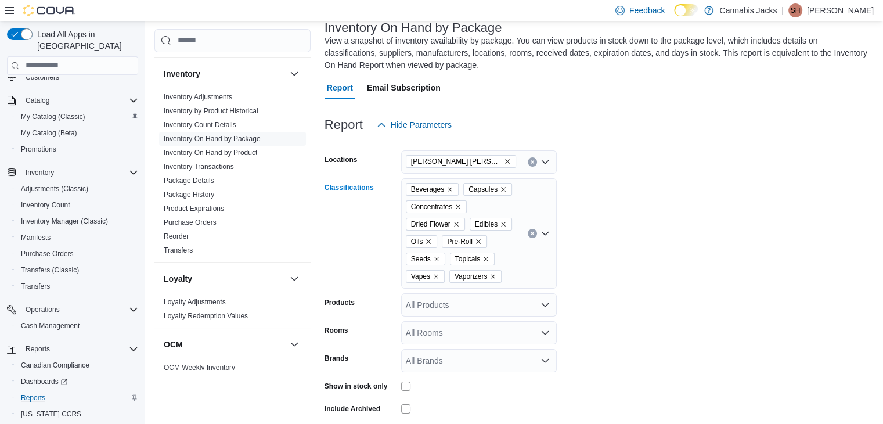
scroll to position [95, 0]
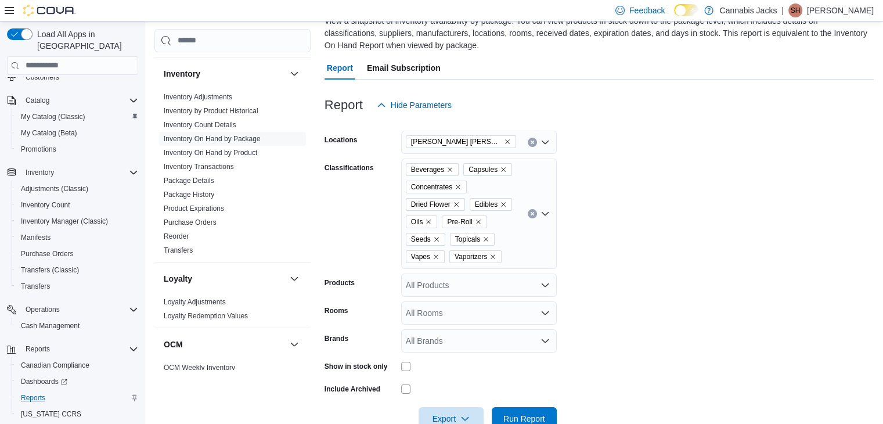
click at [683, 201] on form "Locations Val [PERSON_NAME] Classifications Beverages Capsules Concentrates Dri…" at bounding box center [598, 273] width 549 height 313
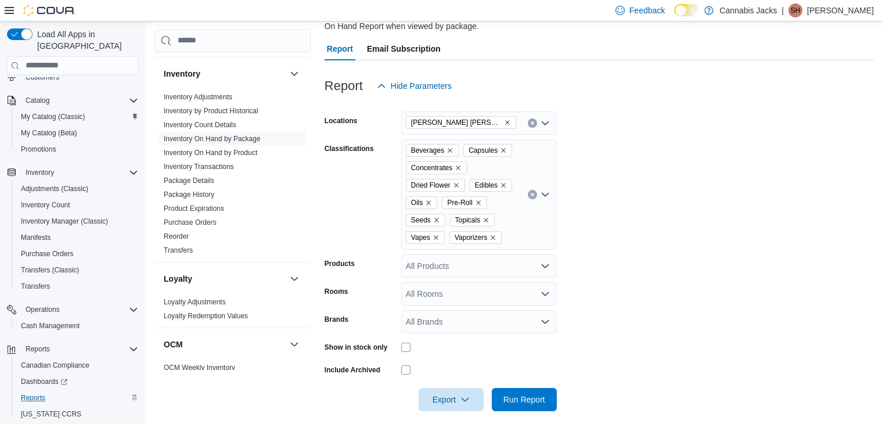
scroll to position [125, 0]
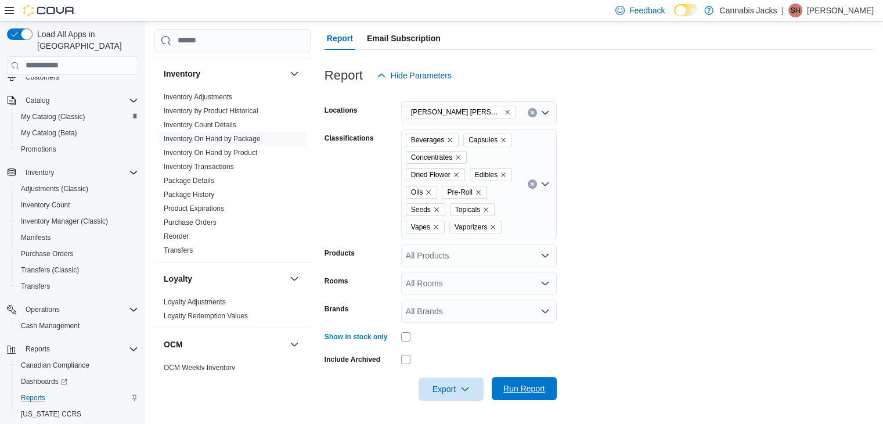
click at [539, 391] on span "Run Report" at bounding box center [524, 389] width 42 height 12
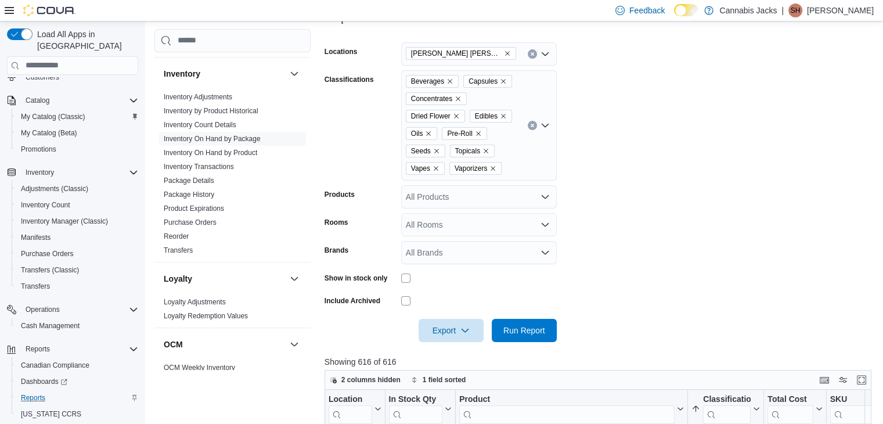
scroll to position [183, 0]
click at [449, 81] on icon "Remove Beverages from selection in this group" at bounding box center [449, 81] width 7 height 7
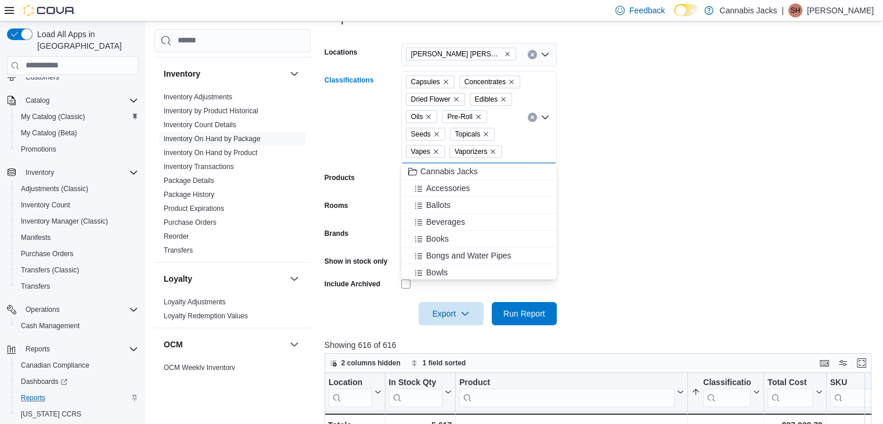
click at [442, 81] on icon "Remove Capsules from selection in this group" at bounding box center [445, 81] width 7 height 7
click at [460, 81] on icon "Remove Concentrates from selection in this group" at bounding box center [457, 81] width 7 height 7
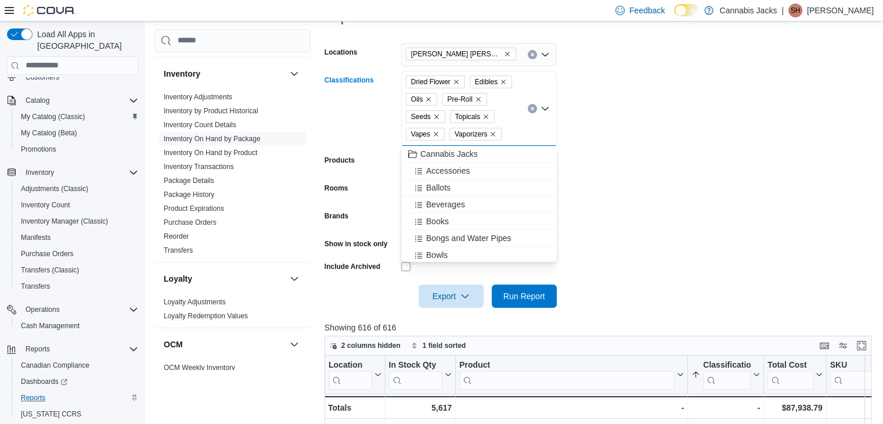
click at [504, 81] on icon "Remove Edibles from selection in this group" at bounding box center [503, 81] width 7 height 7
click at [492, 81] on icon "Remove Oils from selection in this group" at bounding box center [492, 82] width 5 height 5
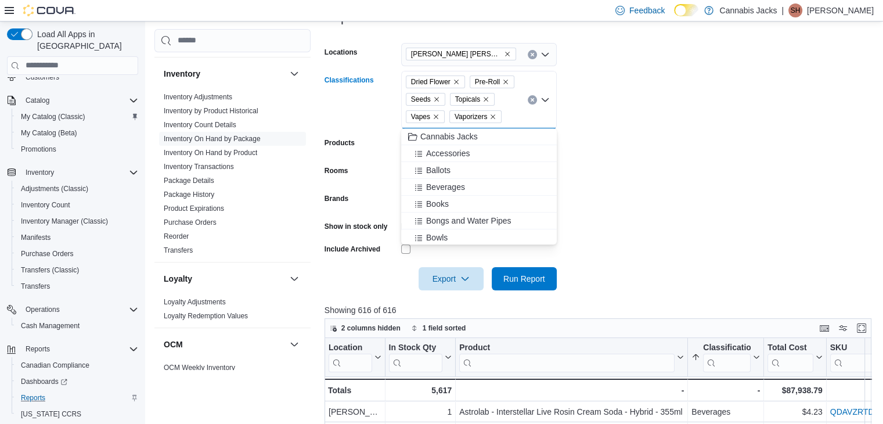
click at [506, 82] on icon "Remove Pre-Roll from selection in this group" at bounding box center [505, 81] width 7 height 7
click at [499, 82] on icon "Remove Seeds from selection in this group" at bounding box center [500, 81] width 7 height 7
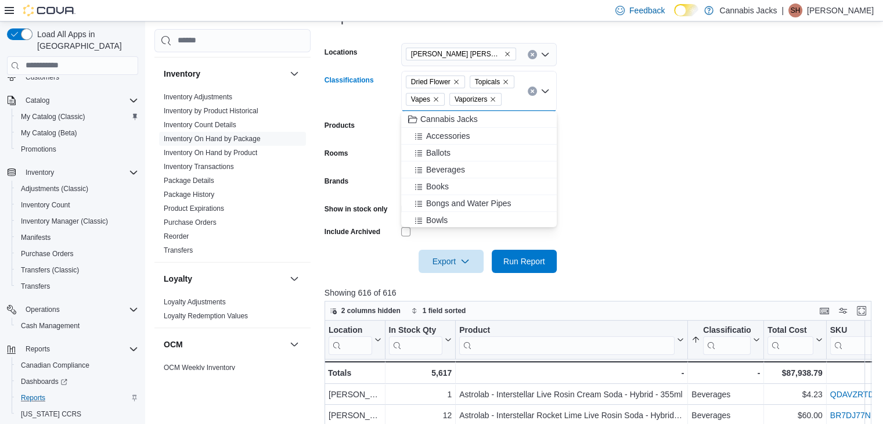
click at [505, 82] on icon "Remove Topicals from selection in this group" at bounding box center [505, 82] width 5 height 5
click at [500, 80] on icon "Remove Vapes from selection in this group" at bounding box center [499, 82] width 5 height 5
click at [452, 98] on icon "Remove Vaporizers from selection in this group" at bounding box center [449, 99] width 7 height 7
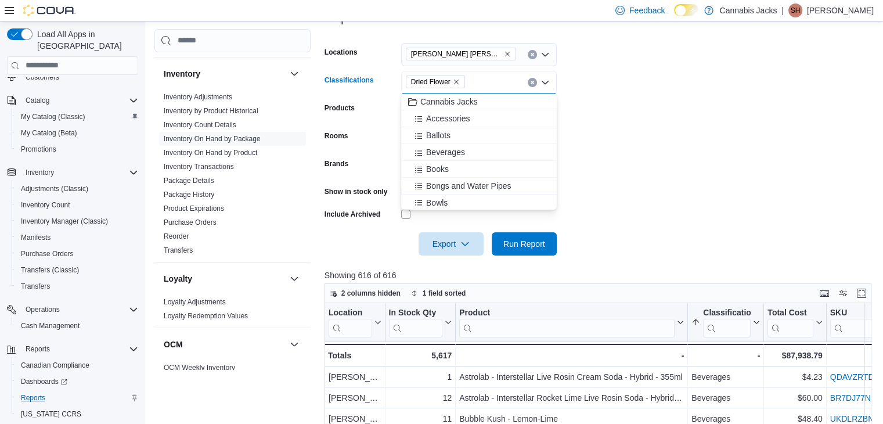
click at [620, 91] on form "Locations Val [PERSON_NAME] Classifications Dried Flower Combo box. Selected. D…" at bounding box center [600, 142] width 553 height 226
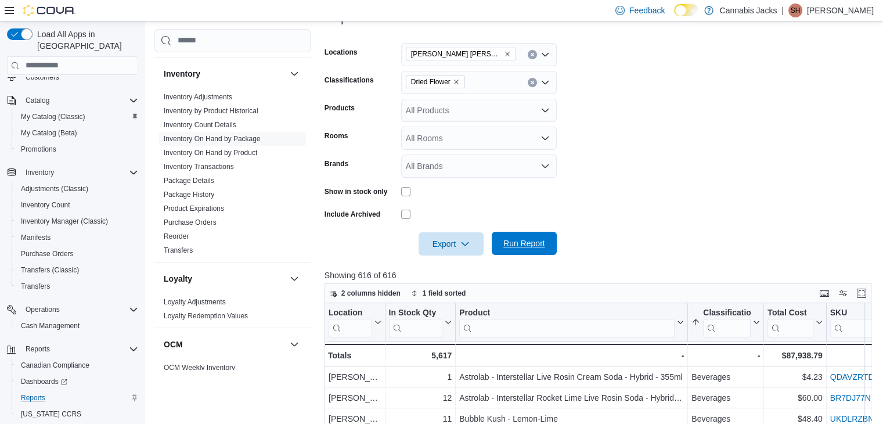
click at [537, 237] on span "Run Report" at bounding box center [524, 243] width 51 height 23
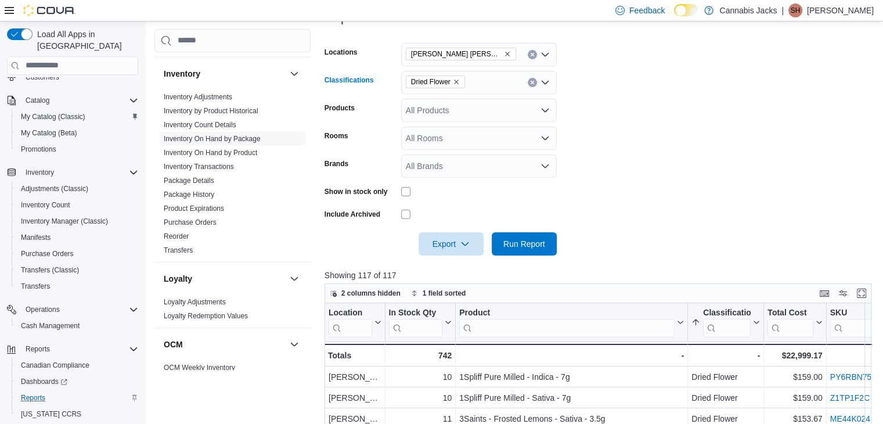
click at [457, 82] on icon "Remove Dried Flower from selection in this group" at bounding box center [456, 81] width 7 height 7
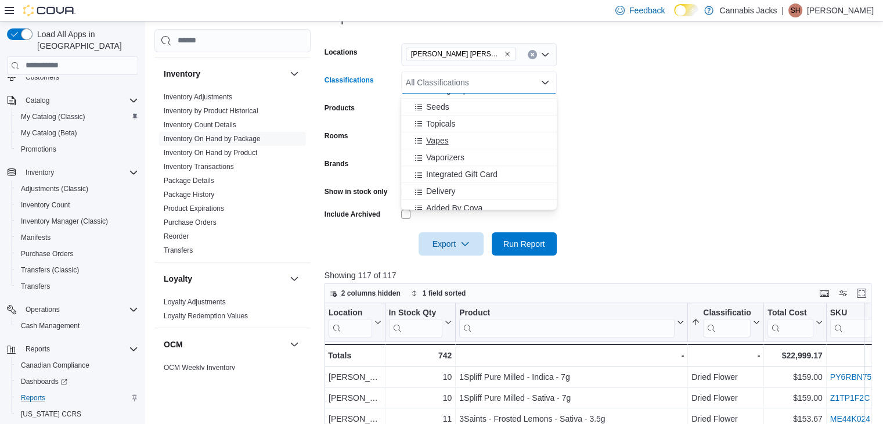
click at [448, 142] on div "Vapes" at bounding box center [479, 141] width 142 height 12
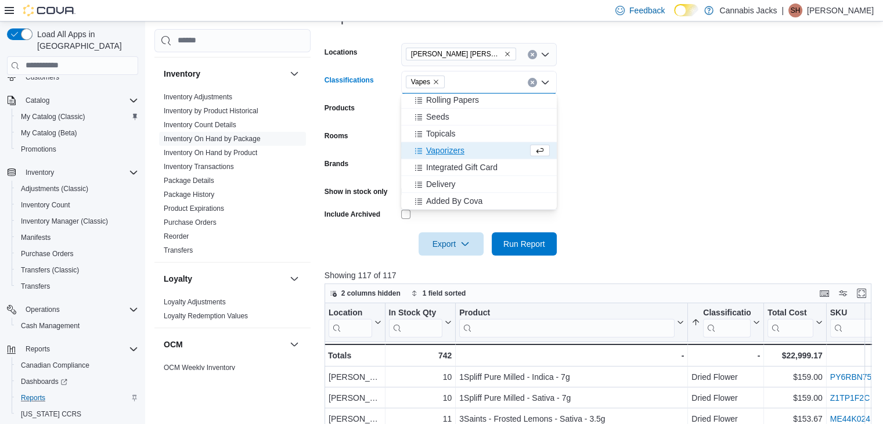
scroll to position [338, 0]
click at [645, 131] on form "Locations Val [PERSON_NAME] Classifications Vapes Combo box. Selected. Vapes. P…" at bounding box center [600, 142] width 553 height 226
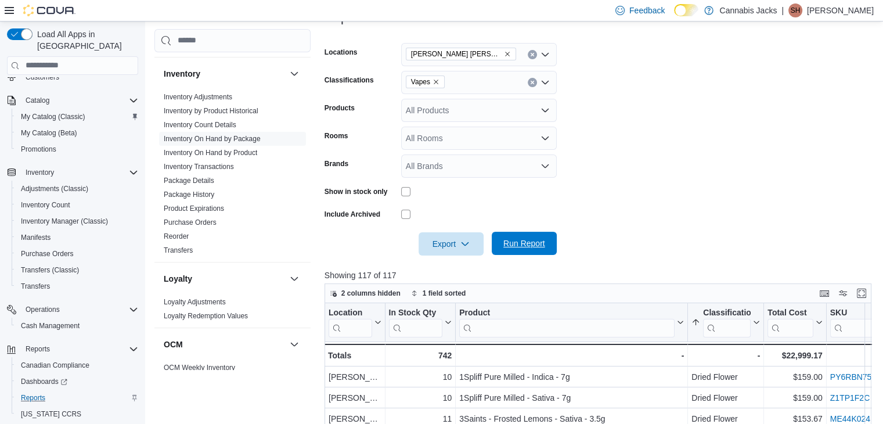
click at [530, 250] on span "Run Report" at bounding box center [524, 243] width 51 height 23
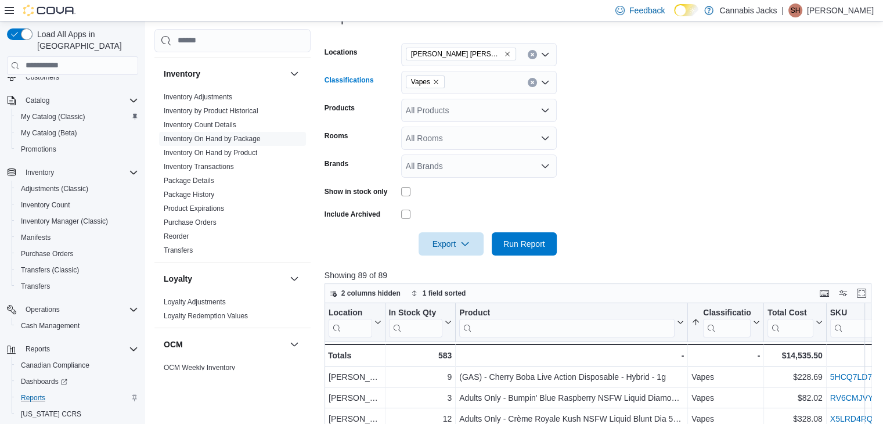
click at [436, 84] on icon "Remove Vapes from selection in this group" at bounding box center [435, 81] width 7 height 7
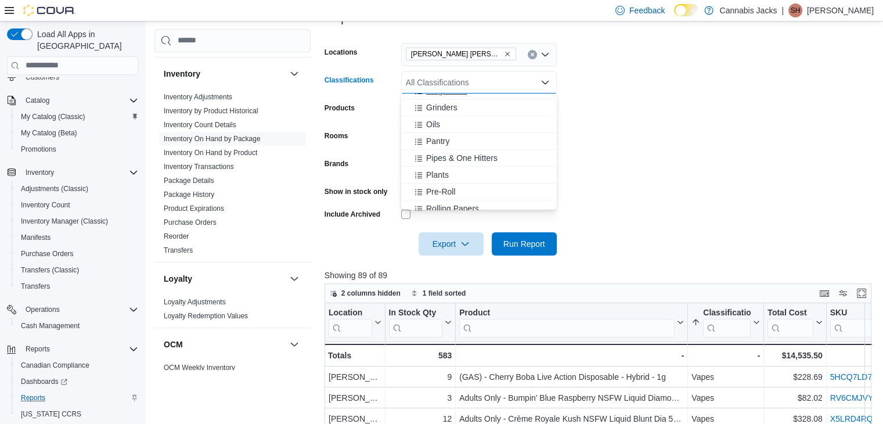
scroll to position [232, 0]
click at [448, 187] on span "Pre-Roll" at bounding box center [441, 189] width 30 height 12
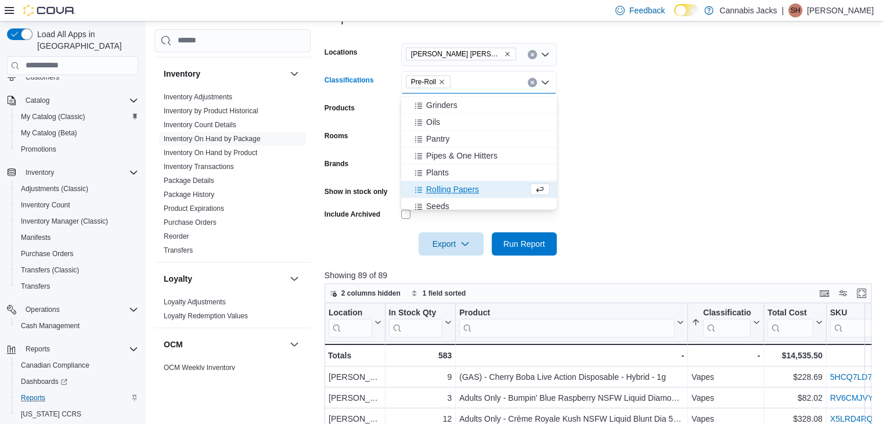
click at [622, 137] on form "Locations Val [PERSON_NAME] Classifications Pre-Roll Combo box. Selected. Pre-R…" at bounding box center [600, 142] width 553 height 226
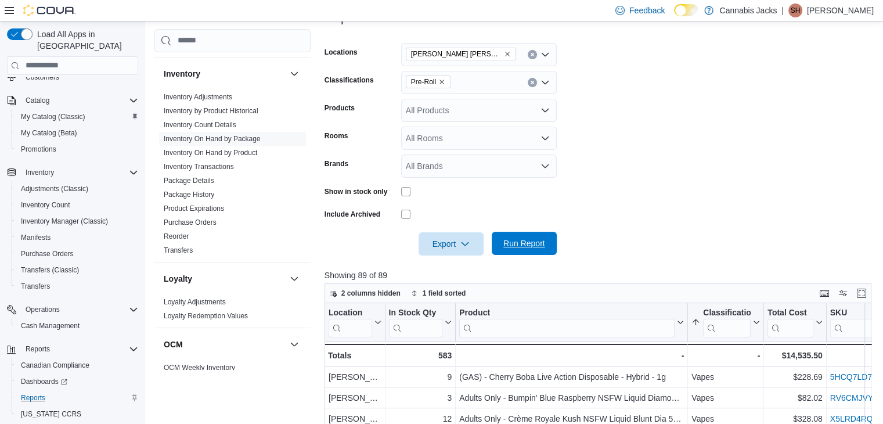
click at [537, 244] on span "Run Report" at bounding box center [524, 243] width 42 height 12
click at [441, 83] on icon "Remove Pre-Roll from selection in this group" at bounding box center [441, 81] width 7 height 7
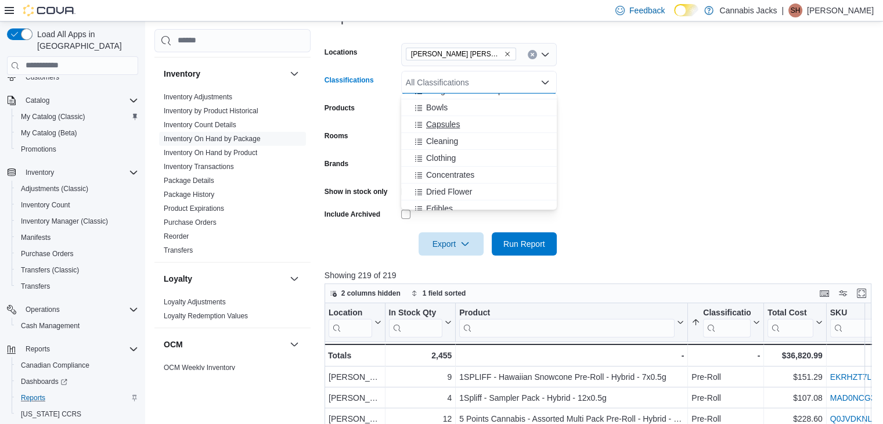
scroll to position [116, 0]
click at [443, 186] on span "Edibles" at bounding box center [439, 188] width 27 height 12
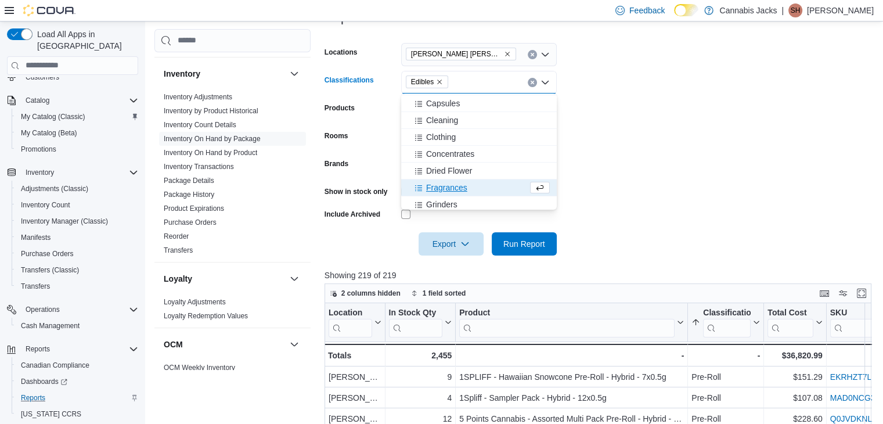
click at [646, 161] on form "Locations Val [PERSON_NAME] Classifications Edibles Combo box. Selected. Edible…" at bounding box center [600, 142] width 553 height 226
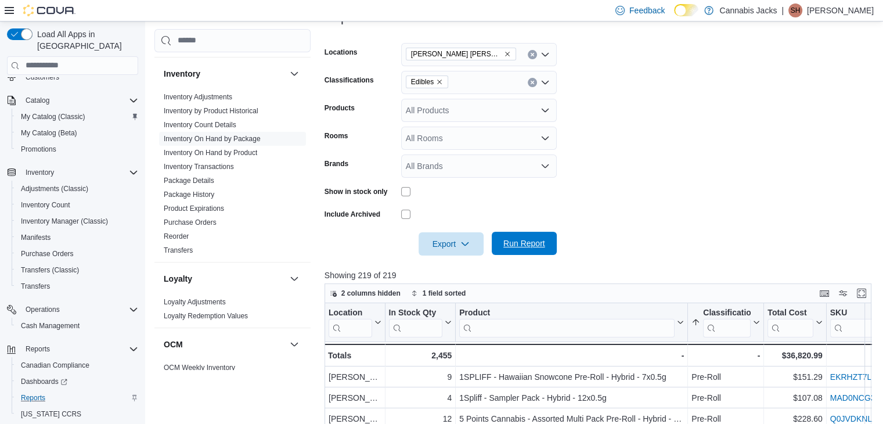
click at [534, 244] on span "Run Report" at bounding box center [524, 243] width 42 height 12
click at [442, 84] on icon "Remove Edibles from selection in this group" at bounding box center [439, 81] width 7 height 7
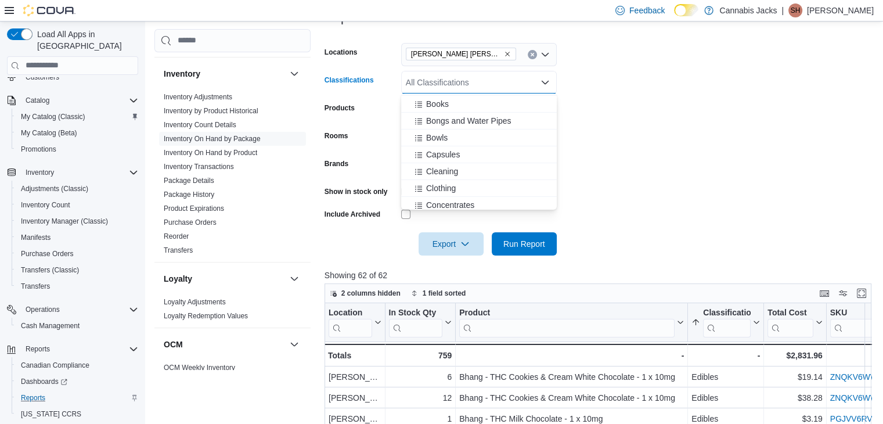
scroll to position [116, 0]
click at [460, 155] on span "Concentrates" at bounding box center [450, 154] width 48 height 12
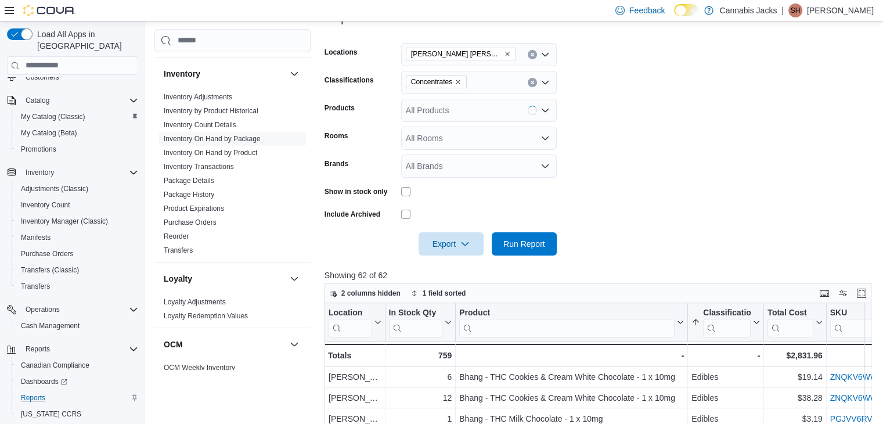
click at [616, 140] on form "Locations Val [PERSON_NAME] Classifications Concentrates Products All Products …" at bounding box center [600, 142] width 553 height 226
click at [542, 248] on span "Run Report" at bounding box center [524, 243] width 42 height 12
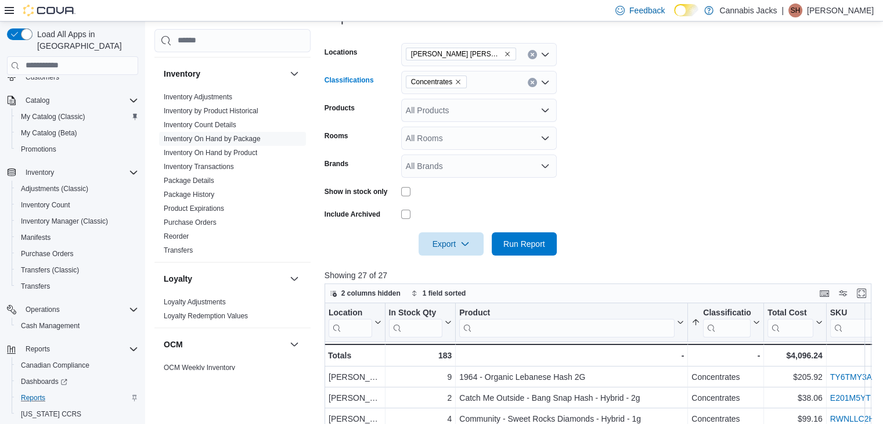
click at [456, 84] on icon "Remove Concentrates from selection in this group" at bounding box center [457, 81] width 7 height 7
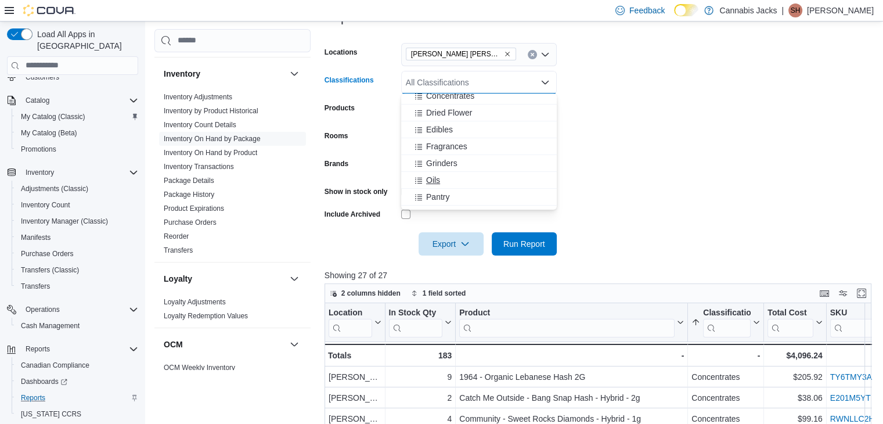
click at [440, 182] on div "Oils" at bounding box center [479, 180] width 142 height 12
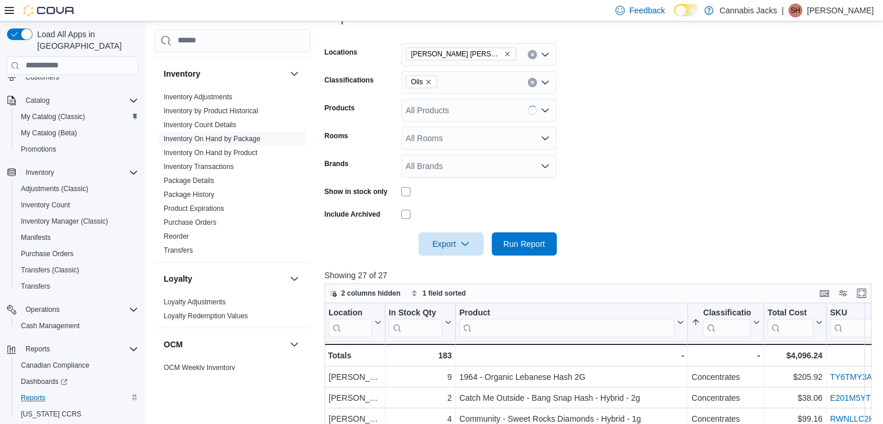
click at [670, 181] on form "Locations Val [PERSON_NAME] Classifications Oils Products All Products Rooms Al…" at bounding box center [600, 142] width 553 height 226
drag, startPoint x: 541, startPoint y: 245, endPoint x: 583, endPoint y: 223, distance: 47.5
click at [541, 244] on span "Run Report" at bounding box center [524, 243] width 42 height 12
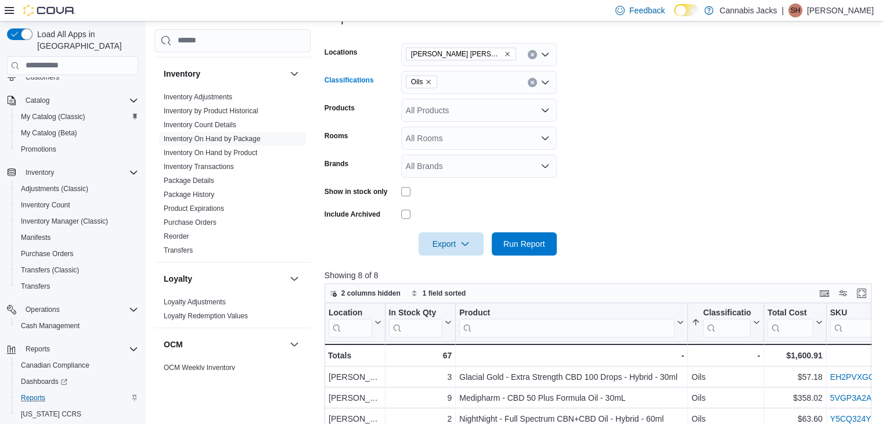
click at [430, 80] on icon "Remove Oils from selection in this group" at bounding box center [429, 82] width 5 height 5
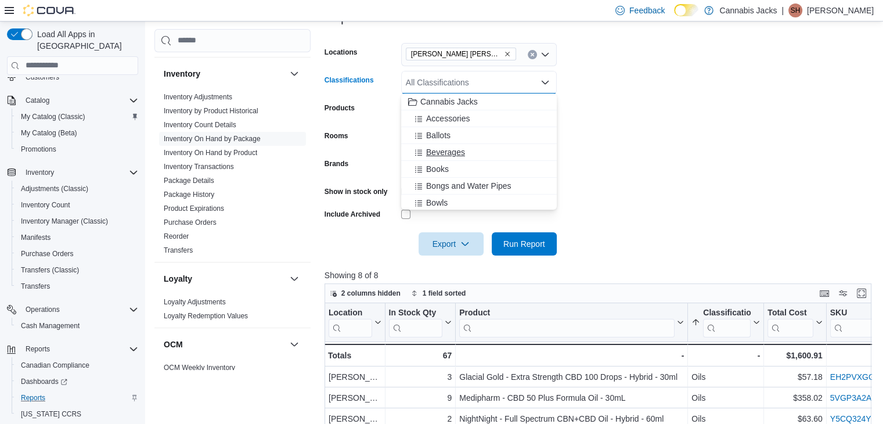
click at [453, 153] on span "Beverages" at bounding box center [445, 152] width 39 height 12
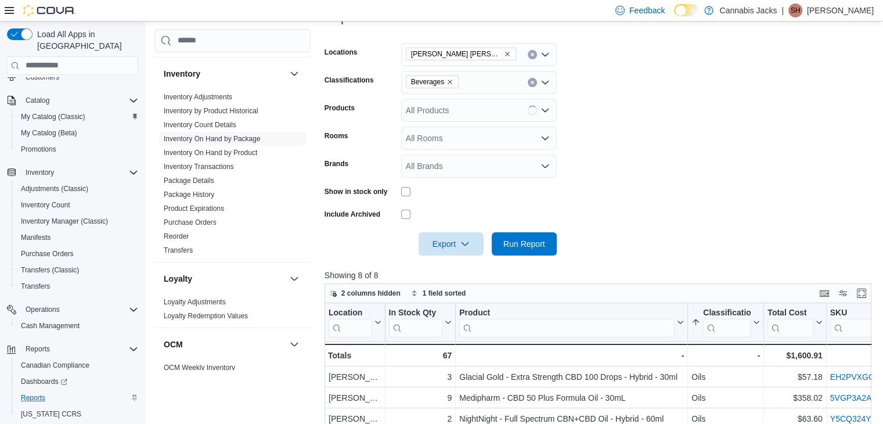
click at [619, 141] on form "Locations Val [PERSON_NAME] Classifications Beverages Products All Products Roo…" at bounding box center [600, 142] width 553 height 226
click at [553, 243] on button "Run Report" at bounding box center [524, 243] width 65 height 23
click at [446, 80] on icon "Remove Beverages from selection in this group" at bounding box center [449, 81] width 7 height 7
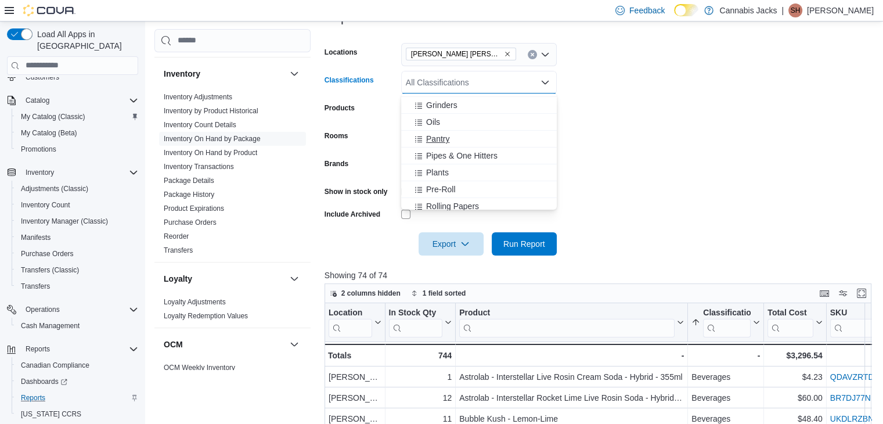
scroll to position [290, 0]
click at [442, 183] on span "Topicals" at bounding box center [441, 182] width 30 height 12
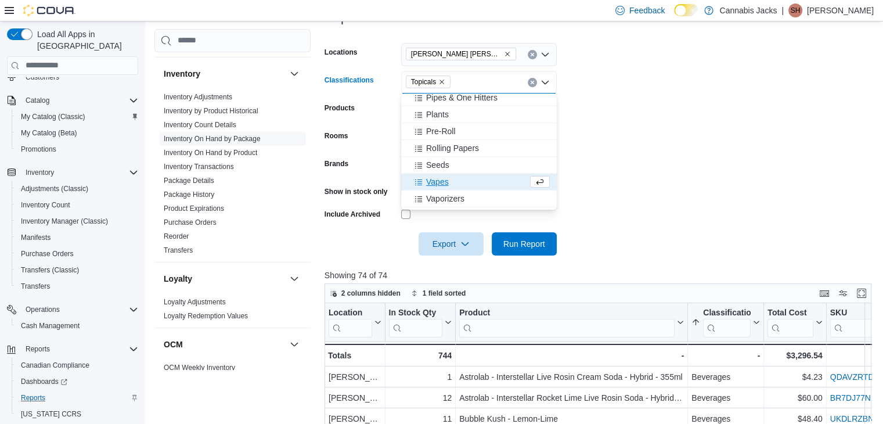
click at [643, 156] on form "Locations Val [PERSON_NAME] Classifications Topicals Combo box. Selected. Topic…" at bounding box center [600, 142] width 553 height 226
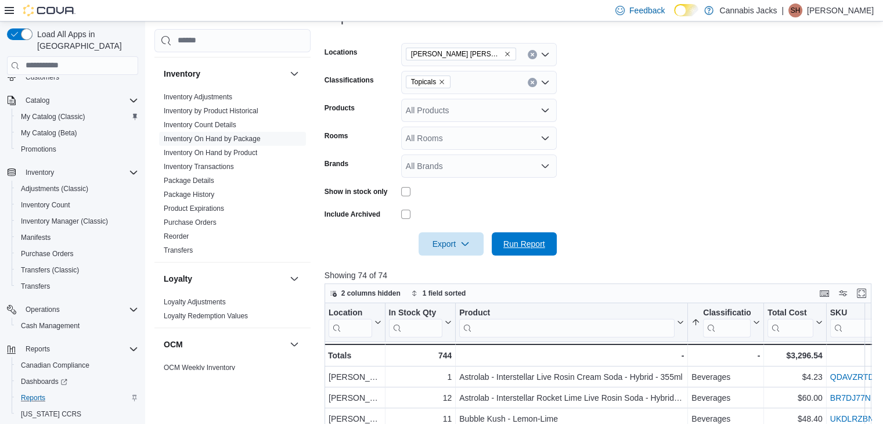
drag, startPoint x: 537, startPoint y: 239, endPoint x: 592, endPoint y: 200, distance: 67.1
click at [537, 237] on span "Run Report" at bounding box center [524, 243] width 51 height 23
click at [445, 82] on icon "Remove Topicals from selection in this group" at bounding box center [441, 81] width 7 height 7
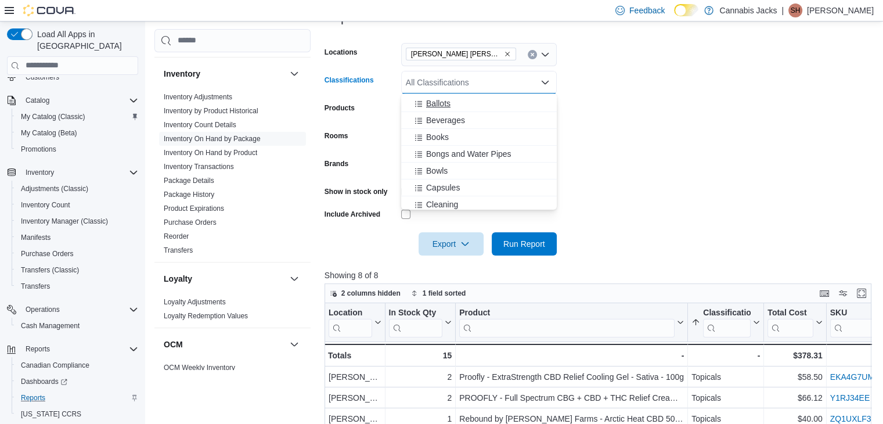
scroll to position [58, 0]
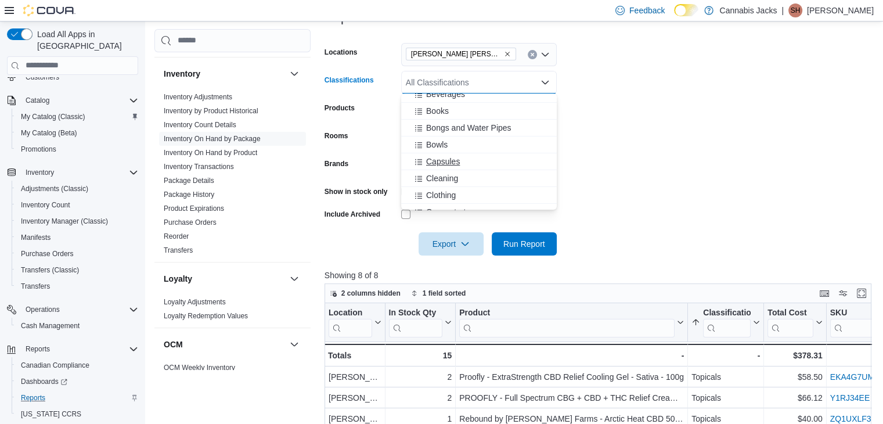
click at [457, 163] on span "Capsules" at bounding box center [443, 162] width 34 height 12
click at [706, 160] on form "Locations Val [PERSON_NAME] Classifications Capsules Combo box. Selected. Capsu…" at bounding box center [600, 142] width 553 height 226
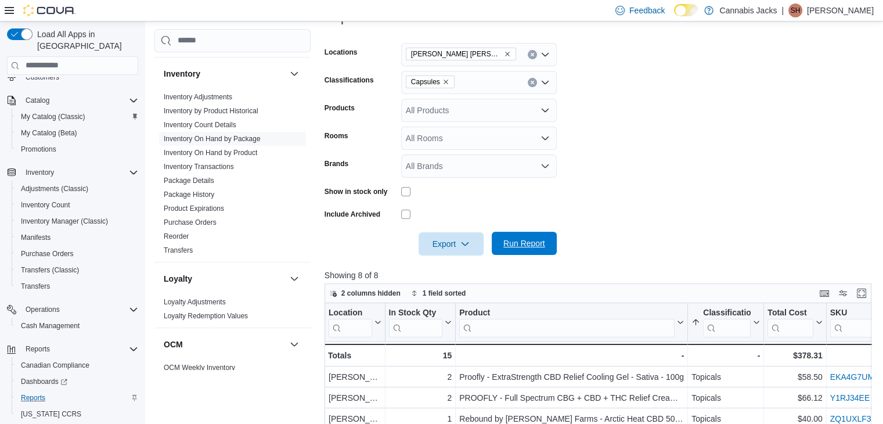
click at [533, 239] on span "Run Report" at bounding box center [524, 243] width 42 height 12
click at [446, 80] on icon "Remove Capsules from selection in this group" at bounding box center [445, 82] width 5 height 5
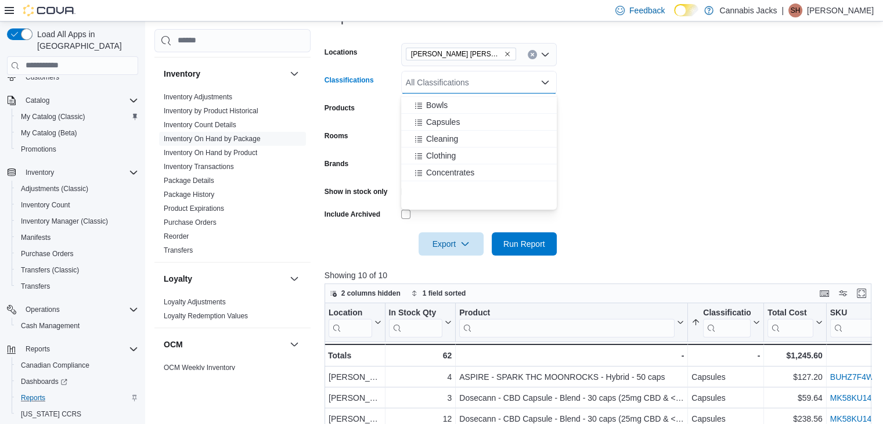
scroll to position [348, 0]
click at [457, 156] on span "Vaporizers" at bounding box center [445, 157] width 38 height 12
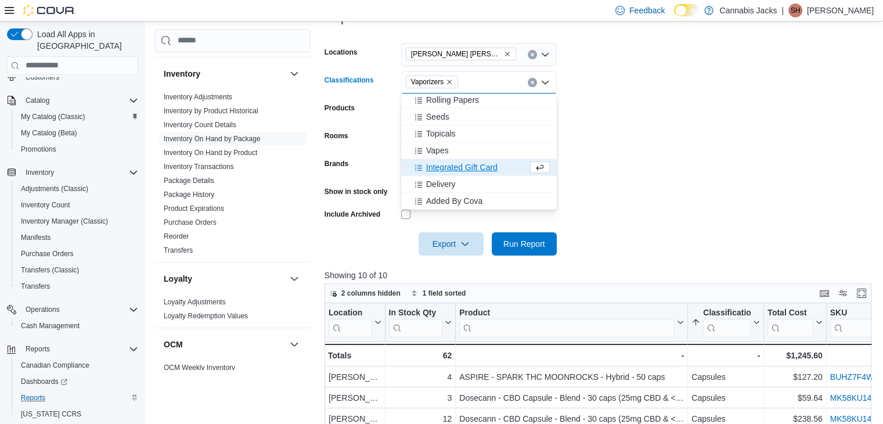
scroll to position [338, 0]
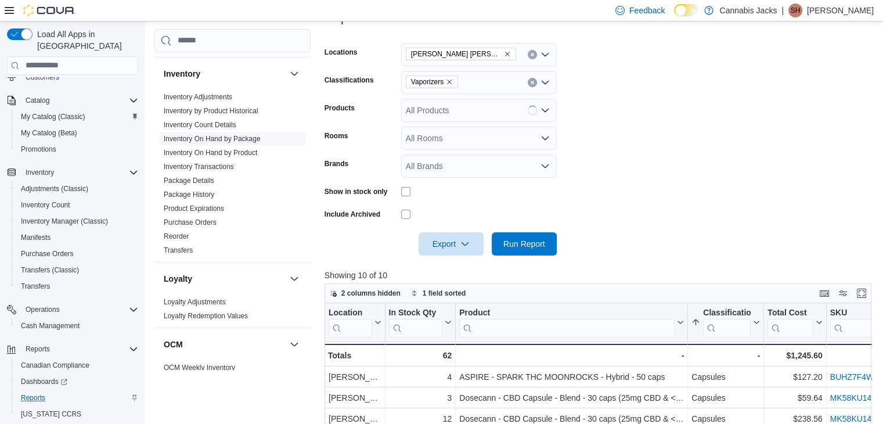
click at [715, 158] on form "Locations Val [PERSON_NAME] Classifications Vaporizers Products All Products Ro…" at bounding box center [600, 142] width 553 height 226
click at [541, 249] on span "Run Report" at bounding box center [524, 243] width 51 height 23
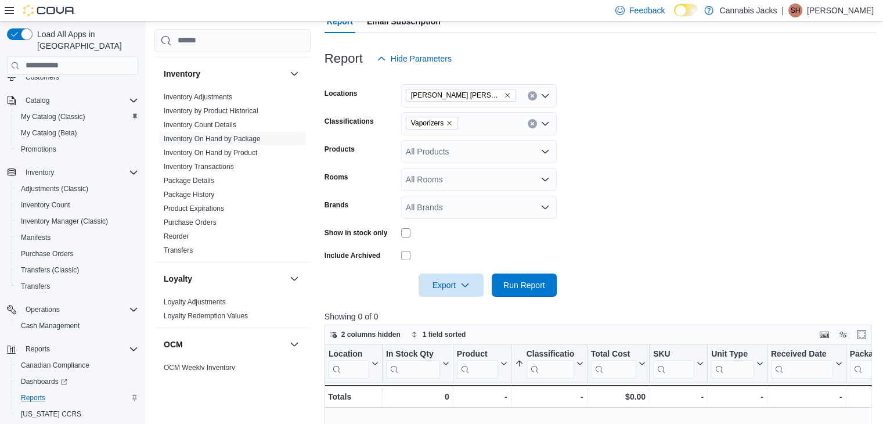
scroll to position [125, 0]
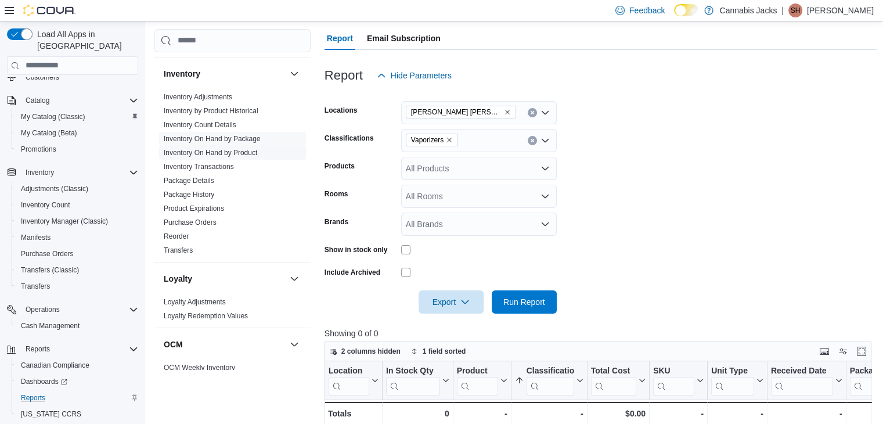
click at [241, 153] on link "Inventory On Hand by Product" at bounding box center [210, 153] width 93 height 8
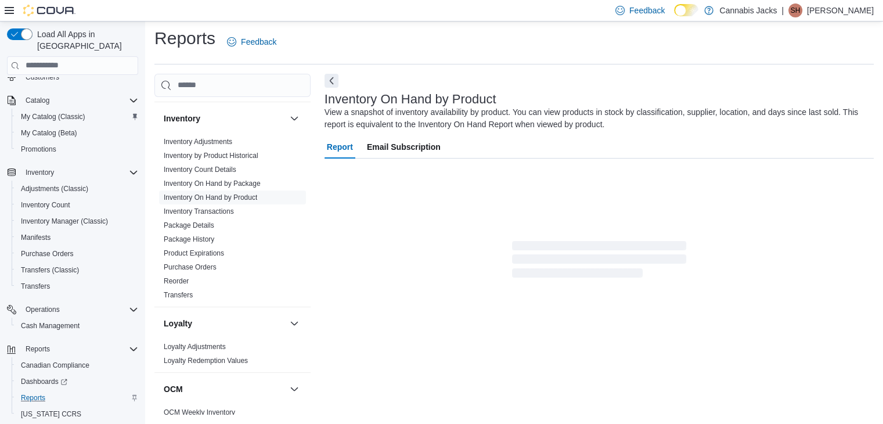
scroll to position [39, 0]
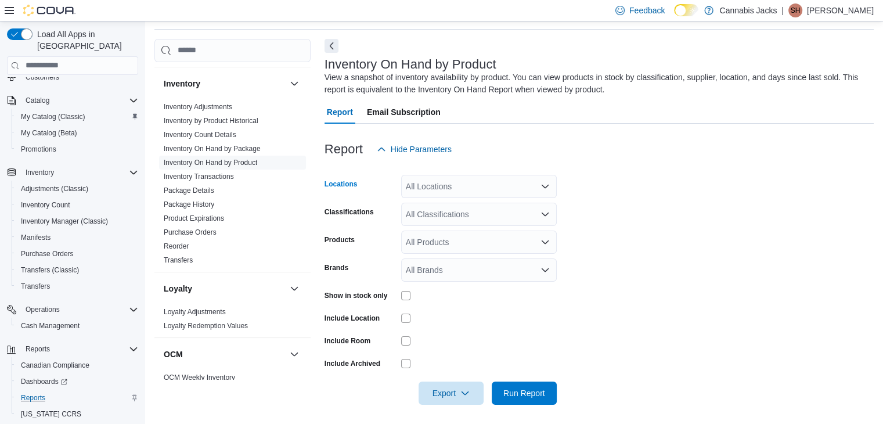
click at [453, 182] on div "All Locations" at bounding box center [479, 186] width 156 height 23
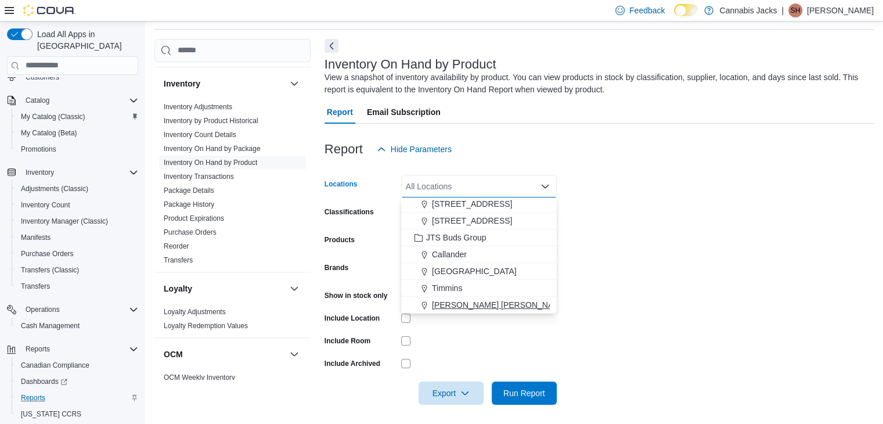
click at [462, 305] on span "[PERSON_NAME] [PERSON_NAME]" at bounding box center [500, 305] width 136 height 12
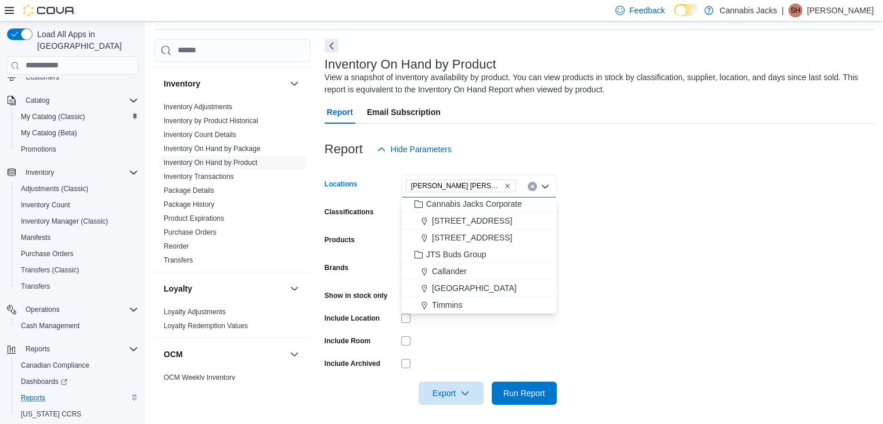
scroll to position [35, 0]
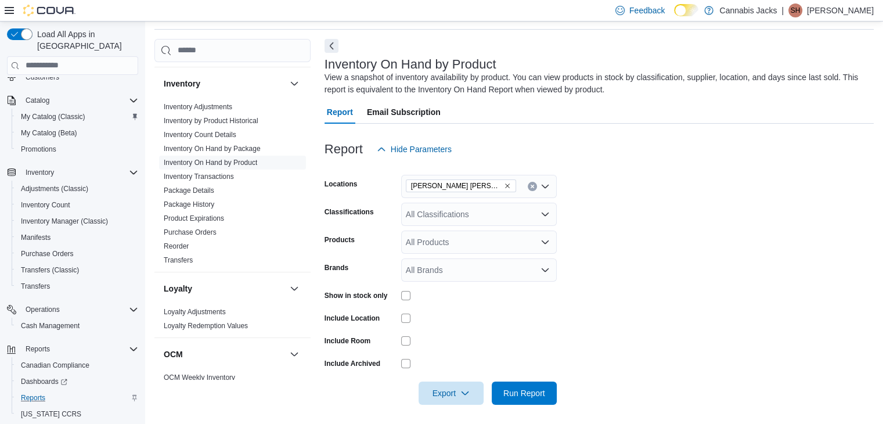
click at [722, 243] on form "Locations Val [PERSON_NAME] Classifications All Classifications Products All Pr…" at bounding box center [598, 283] width 549 height 244
click at [446, 215] on div "All Classifications" at bounding box center [479, 214] width 156 height 23
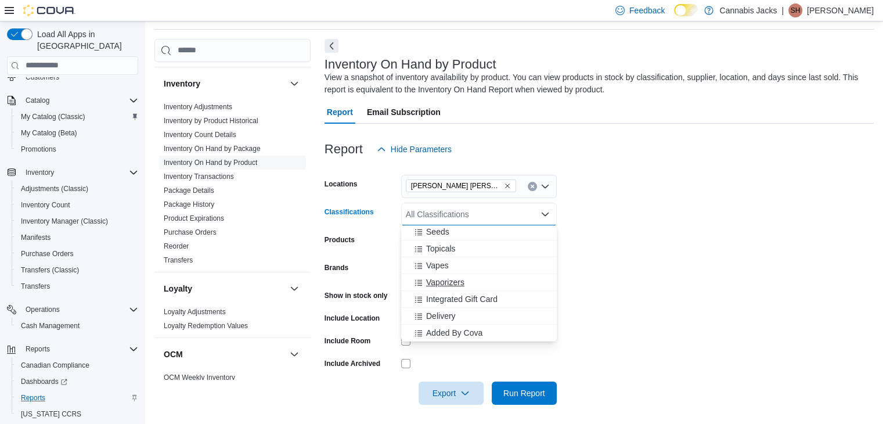
click at [455, 282] on span "Vaporizers" at bounding box center [445, 282] width 38 height 12
click at [671, 272] on form "Locations Val [PERSON_NAME] Classifications Vaporizers Combo box. Selected. Vap…" at bounding box center [598, 283] width 549 height 244
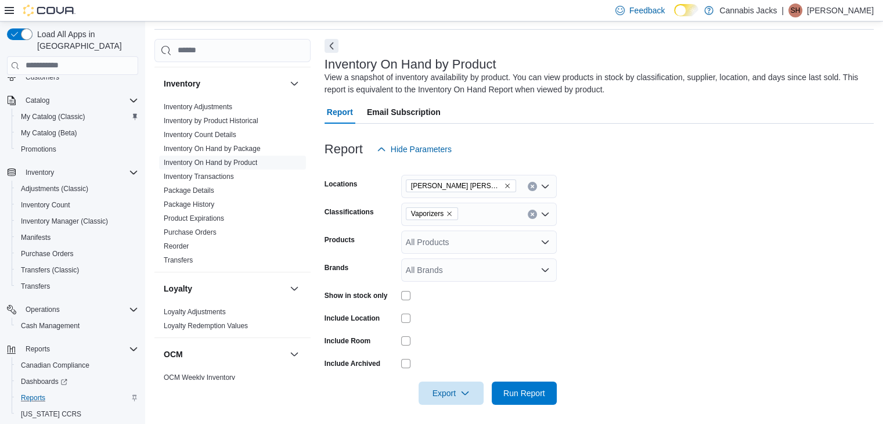
click at [400, 295] on div "Show in stock only" at bounding box center [440, 295] width 232 height 18
click at [517, 394] on span "Run Report" at bounding box center [524, 393] width 42 height 12
